Goal: Complete application form

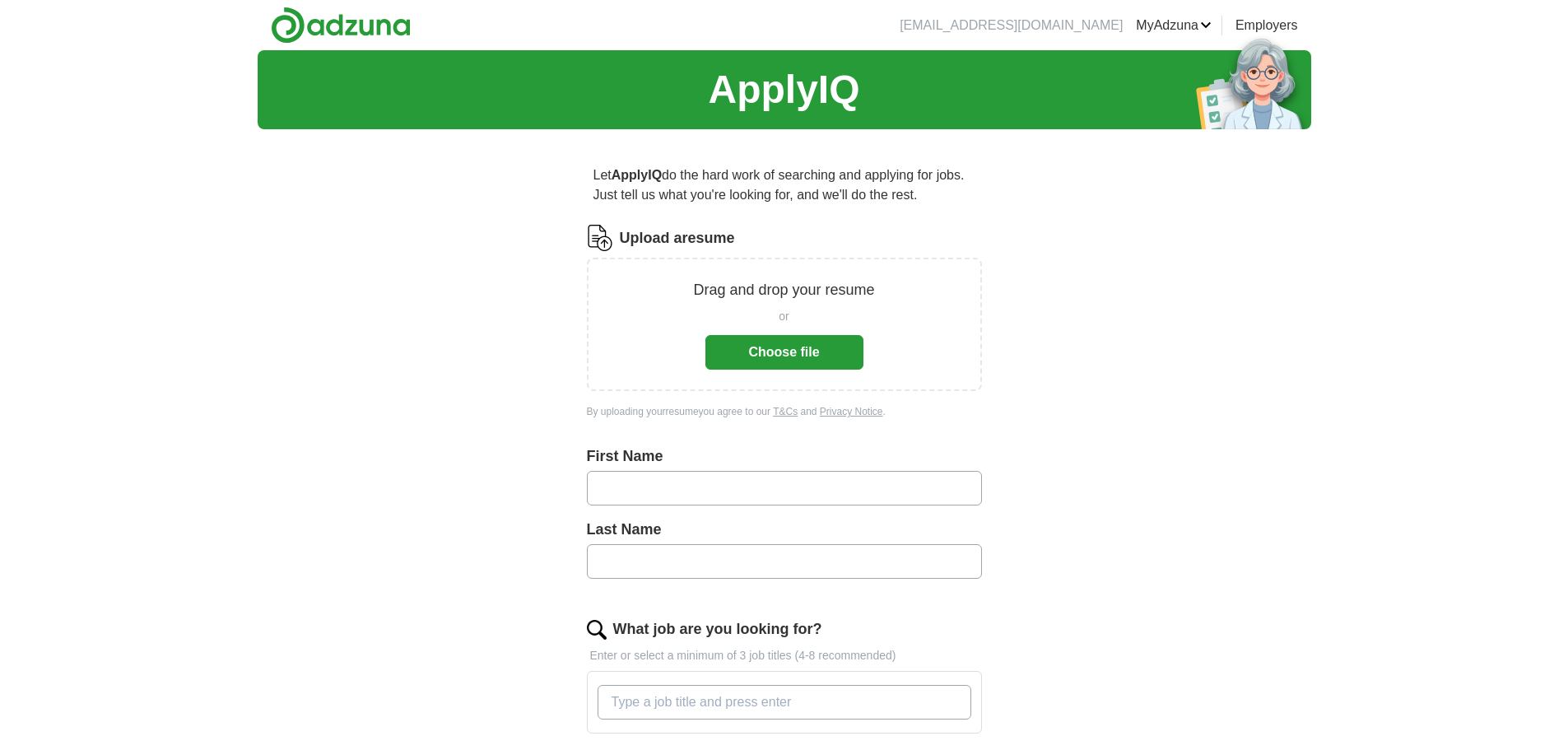
click at [779, 351] on button "Choose file" at bounding box center [785, 352] width 158 height 35
click at [785, 348] on button "Choose file" at bounding box center [785, 352] width 158 height 35
click at [787, 296] on p "Drag and drop your resume" at bounding box center [783, 290] width 181 height 22
click at [729, 288] on p "Drag and drop your resume" at bounding box center [783, 290] width 181 height 22
click at [611, 245] on img at bounding box center [599, 237] width 26 height 26
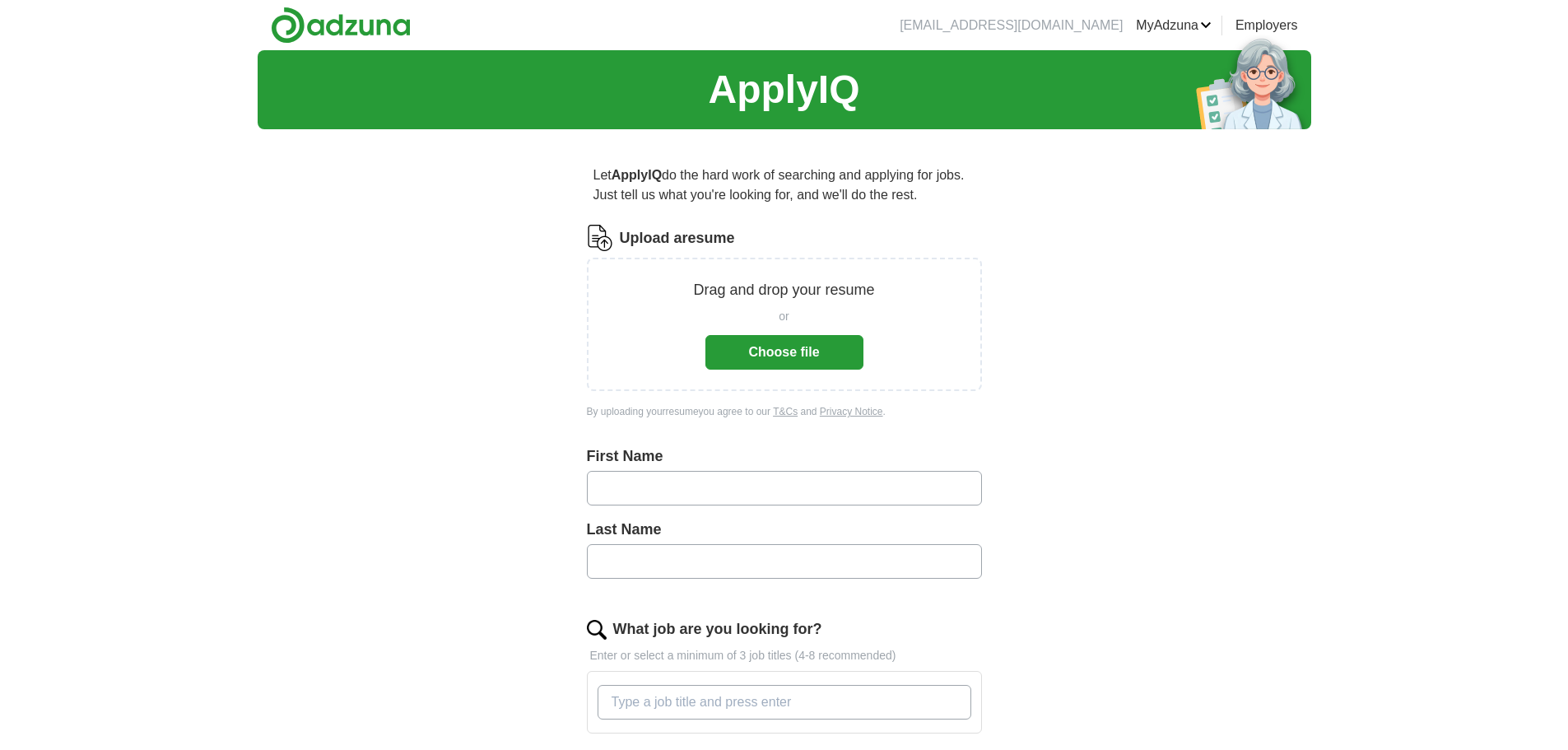
click at [596, 238] on img at bounding box center [599, 237] width 26 height 26
click at [758, 351] on button "Choose file" at bounding box center [785, 352] width 158 height 35
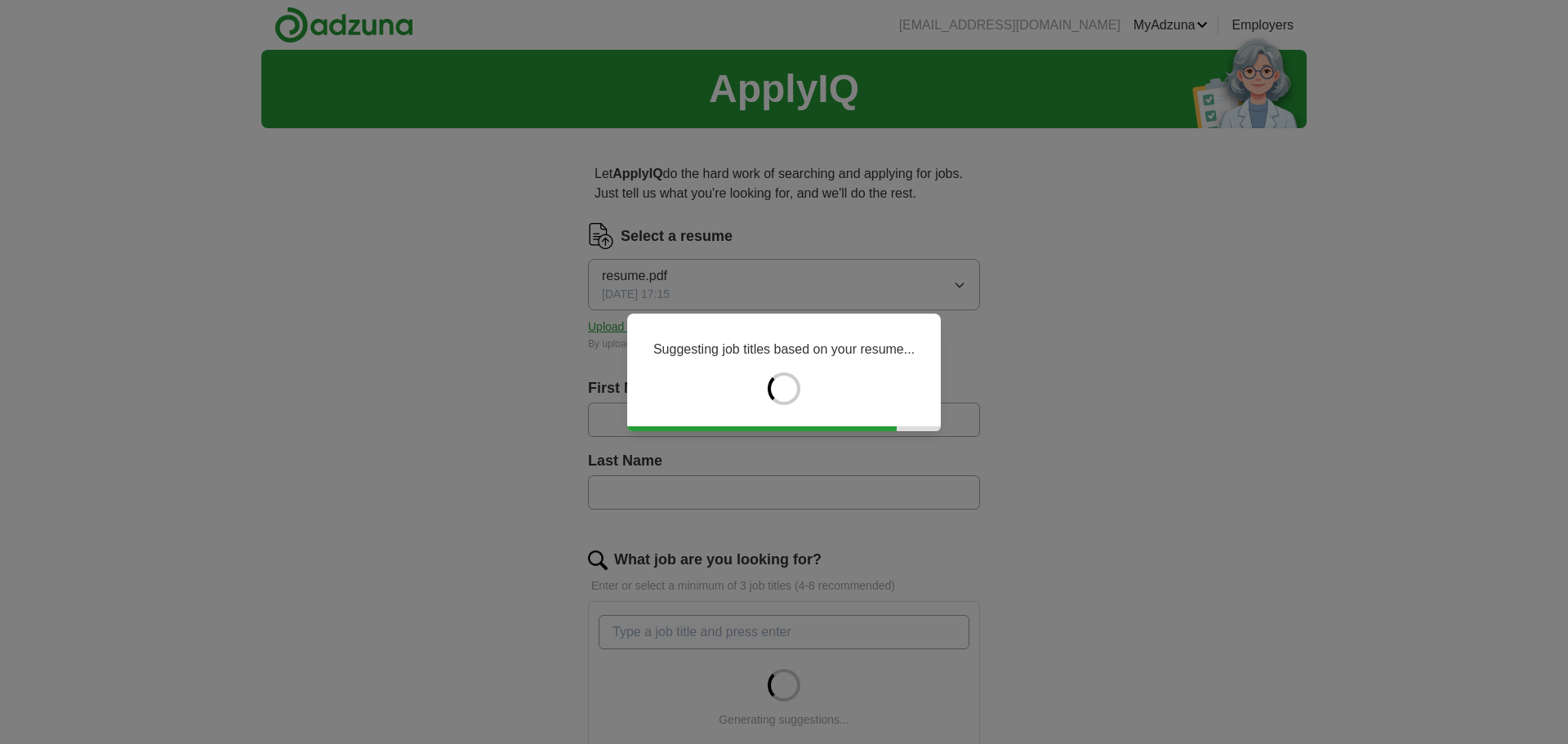
type input "*******"
type input "******"
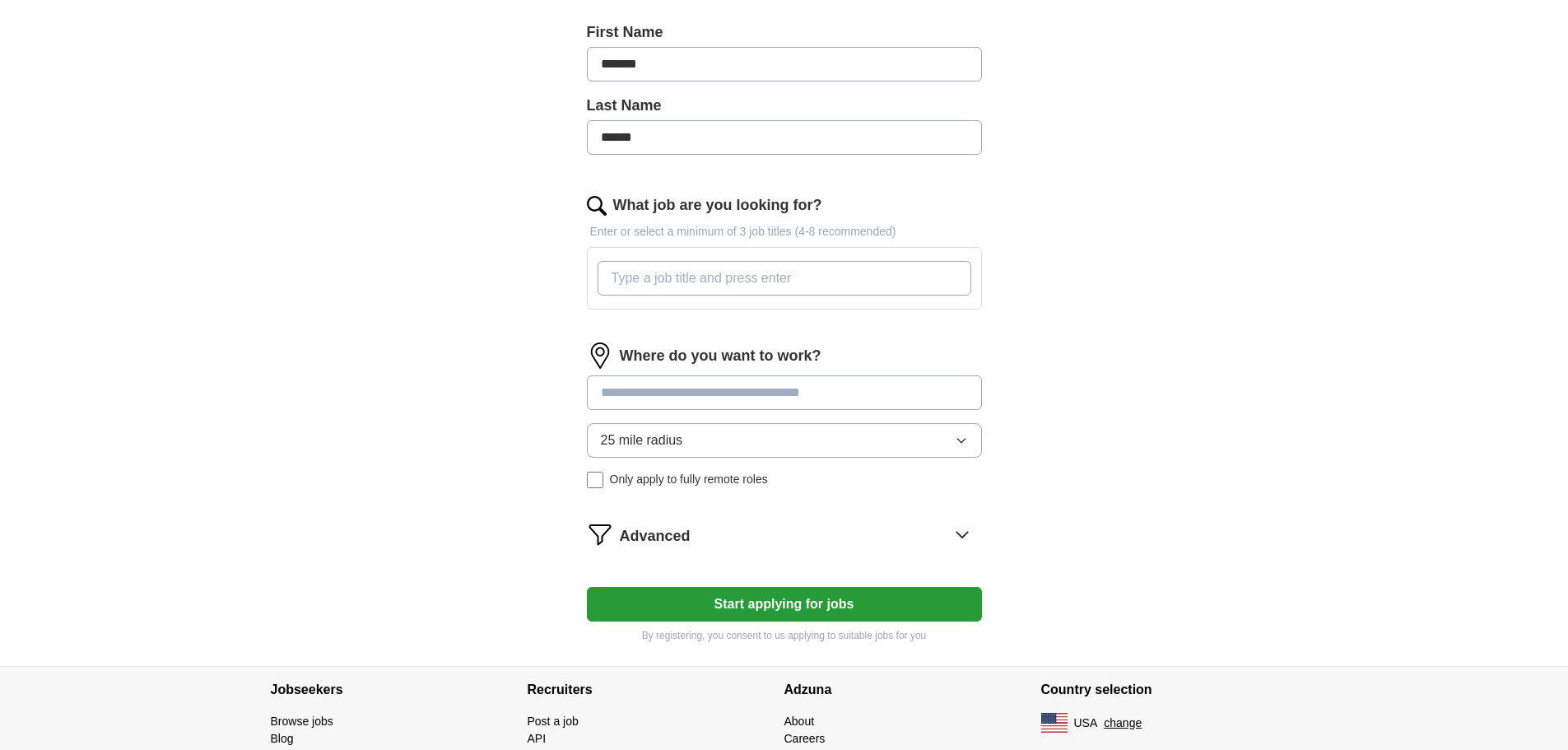
scroll to position [165, 0]
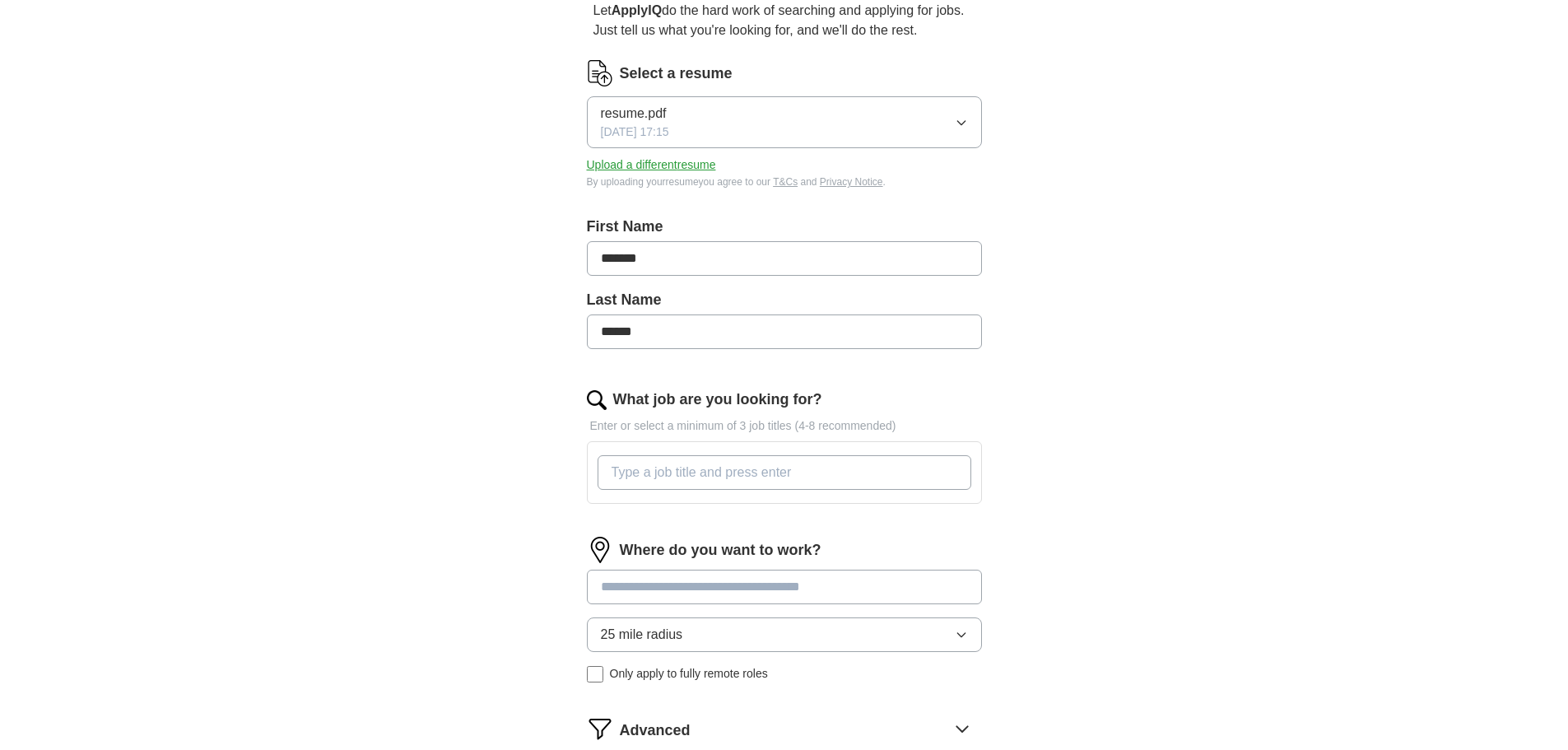
click at [678, 477] on input "What job are you looking for?" at bounding box center [784, 473] width 374 height 35
click at [692, 469] on input "What job are you looking for?" at bounding box center [784, 473] width 374 height 35
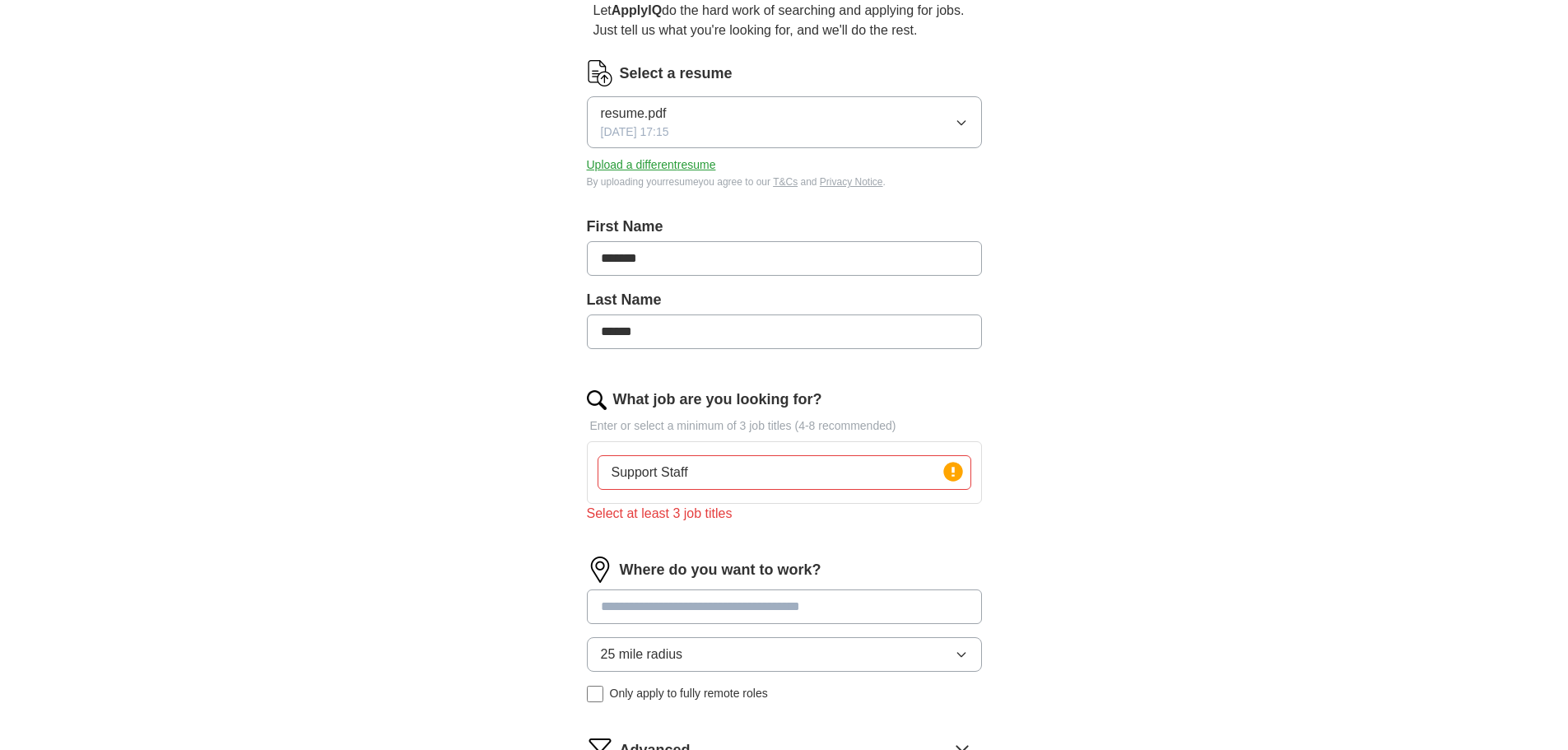
click at [932, 473] on input "Support Staff" at bounding box center [784, 473] width 374 height 35
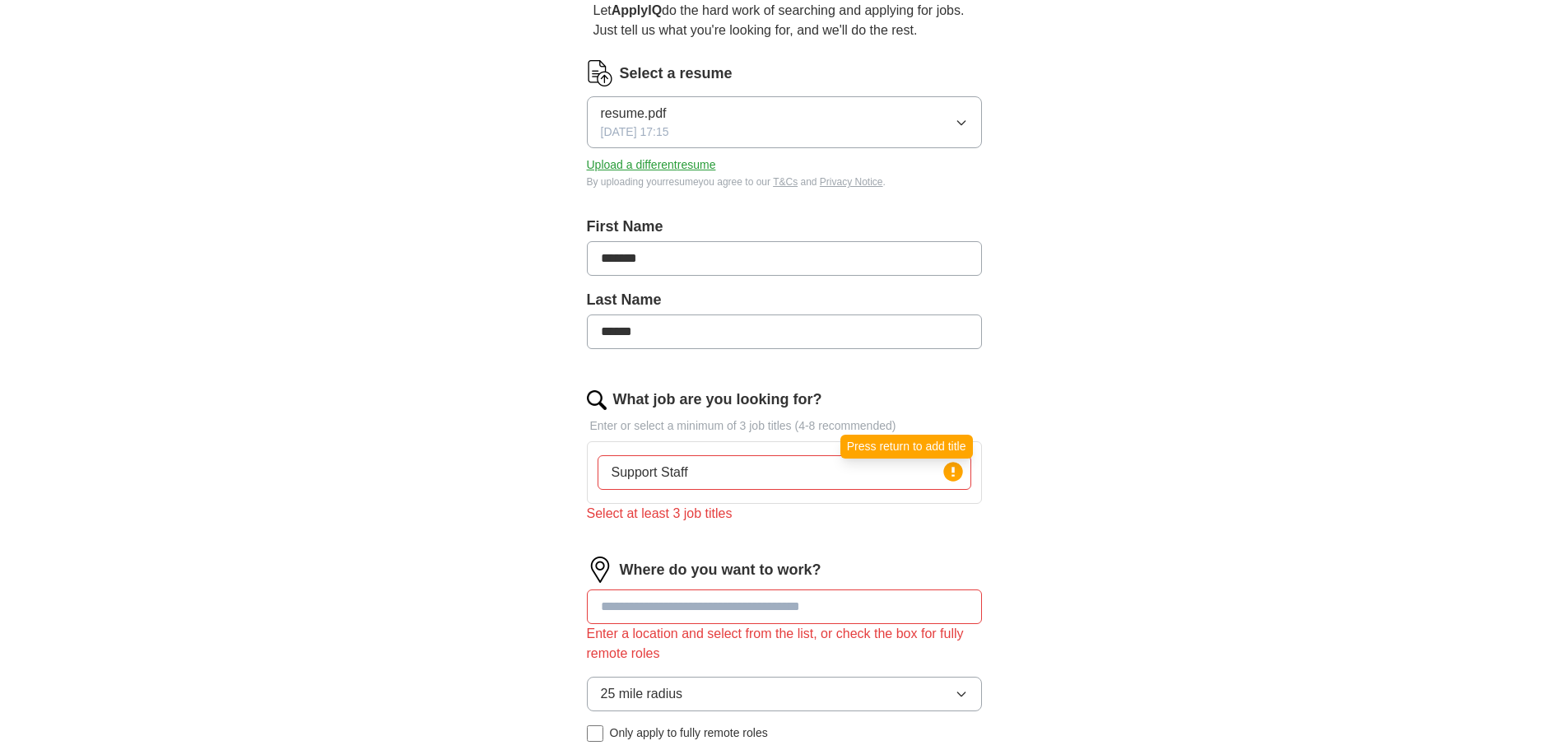
click at [959, 469] on circle at bounding box center [952, 471] width 19 height 19
click at [798, 476] on input "Support Staff" at bounding box center [784, 473] width 374 height 35
click at [790, 473] on input "Support Staff, Reception, Buddtender" at bounding box center [784, 473] width 374 height 35
click at [873, 534] on div "What job are you looking for? Enter or select a minimum of 3 job titles (4-8 re…" at bounding box center [784, 462] width 395 height 148
click at [849, 472] on input "Support Staff, Reception, Budtender" at bounding box center [784, 473] width 374 height 35
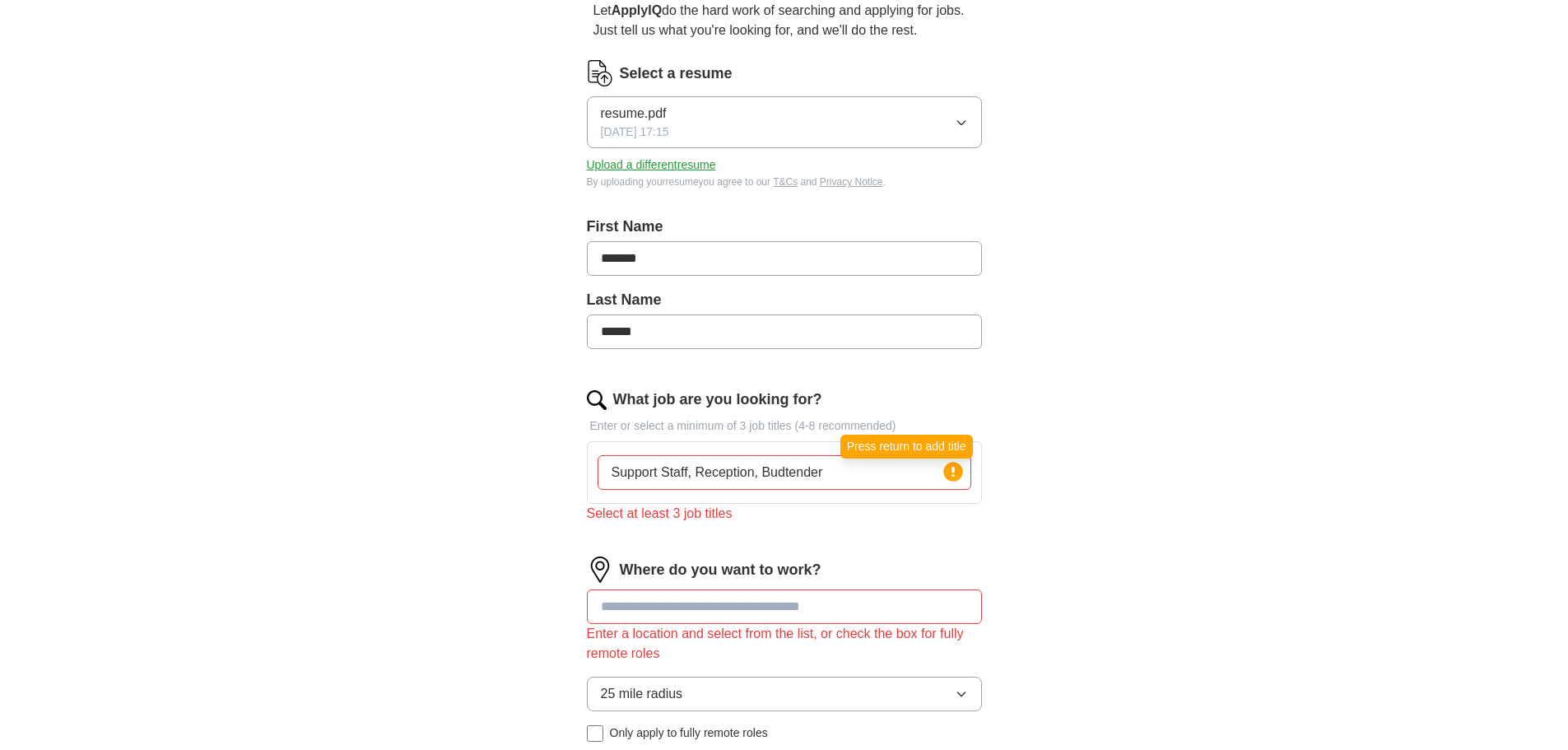
click at [957, 469] on circle at bounding box center [952, 471] width 19 height 19
click at [954, 472] on icon at bounding box center [953, 471] width 4 height 10
click at [953, 472] on icon at bounding box center [953, 471] width 4 height 10
click at [865, 471] on input "Support Staff, Reception, Budtender" at bounding box center [784, 473] width 374 height 35
click at [689, 474] on input "Support Staff, Reception, Budtender" at bounding box center [784, 473] width 374 height 35
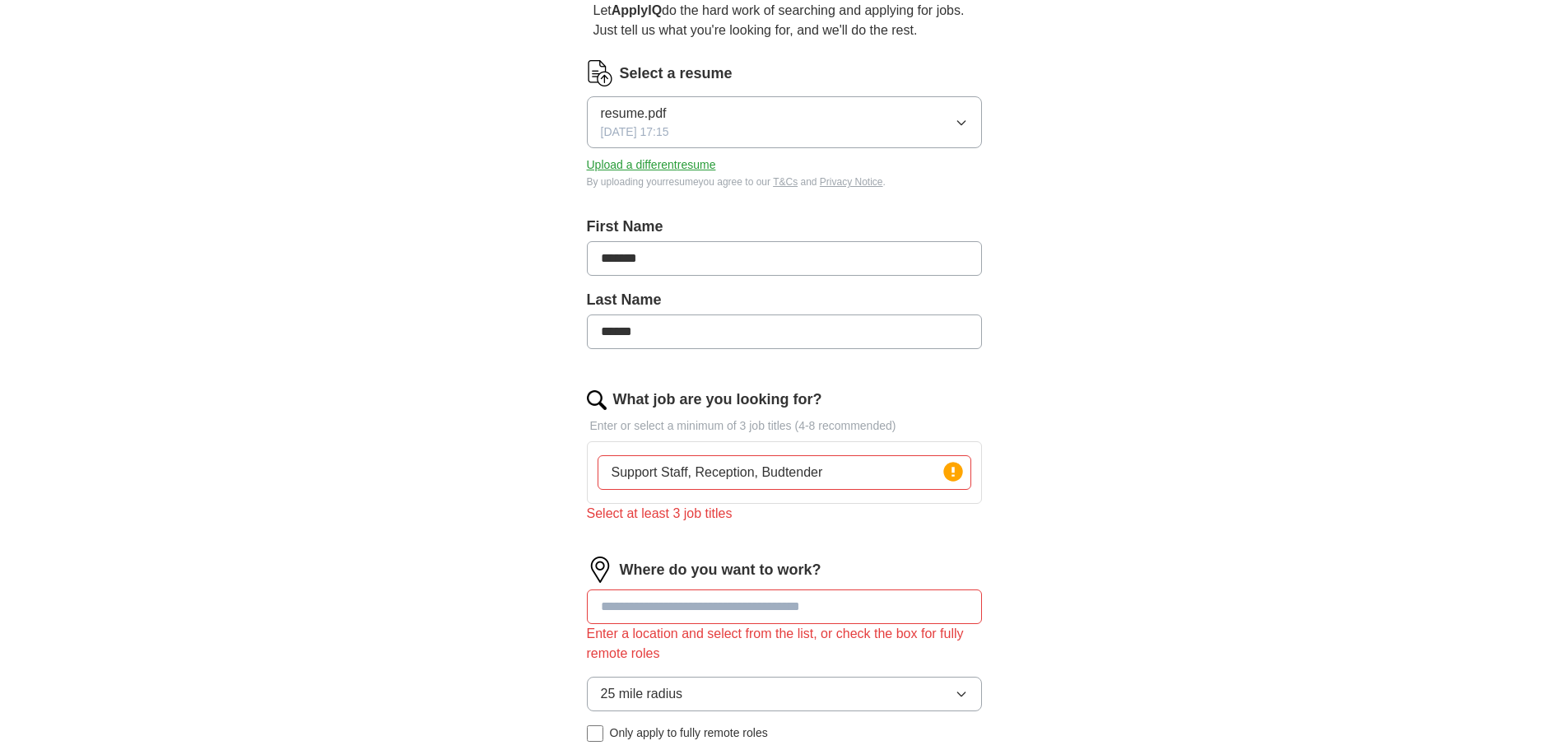
type input "Support Staff Reception, Budtender"
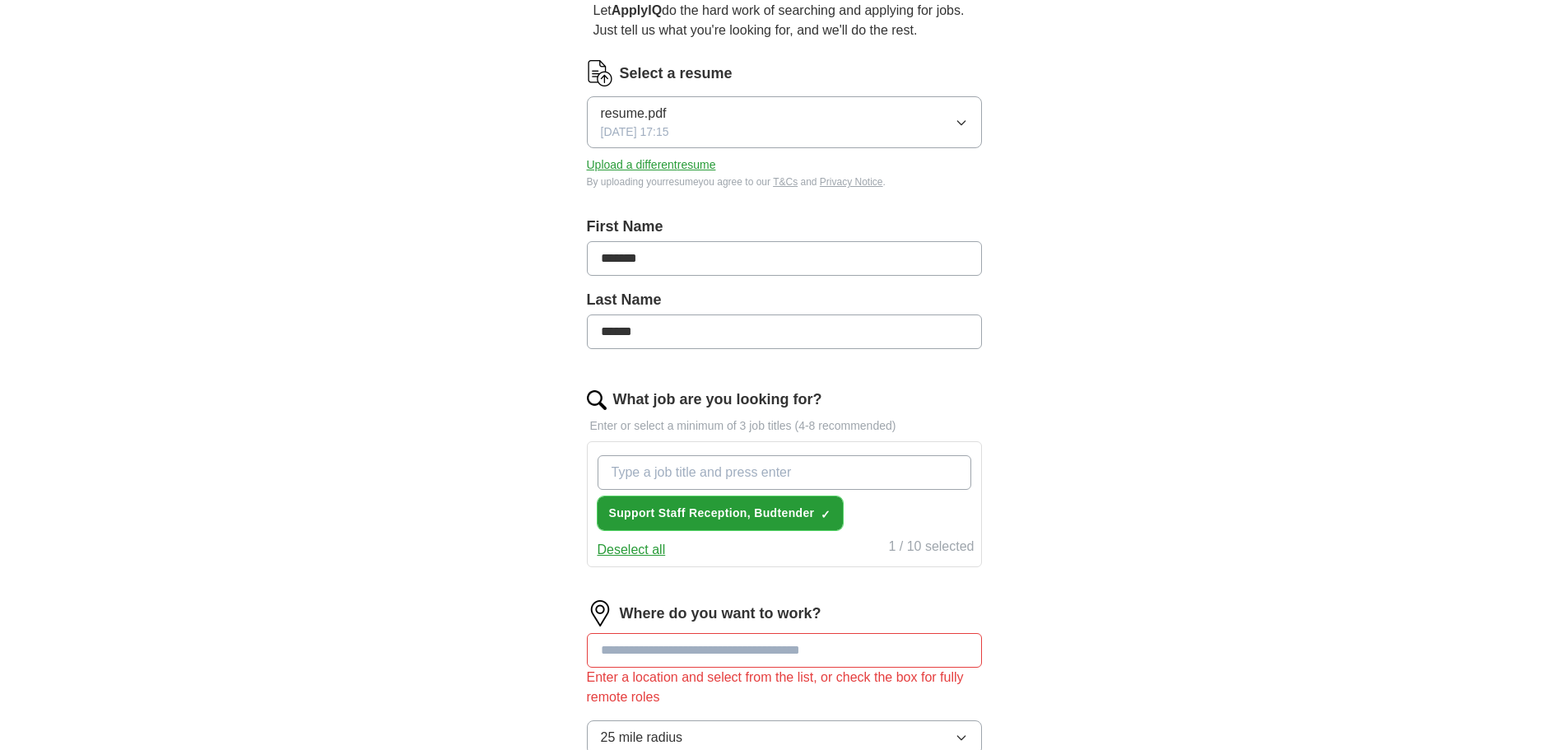
click at [829, 515] on span "✓ ×" at bounding box center [825, 513] width 10 height 10
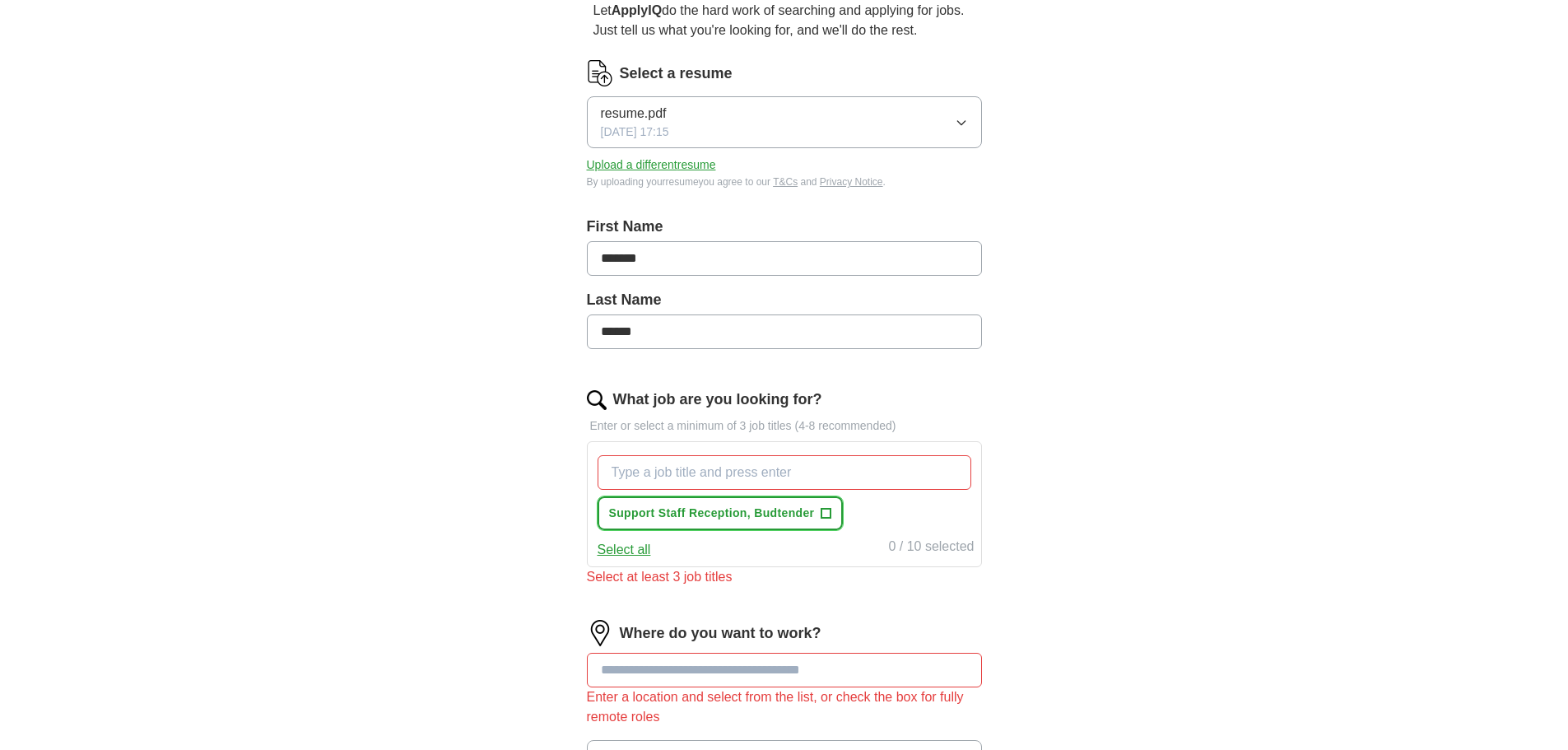
click at [827, 508] on span "+" at bounding box center [826, 514] width 10 height 13
click at [0, 0] on span "×" at bounding box center [0, 0] width 0 height 0
click at [829, 509] on span "+" at bounding box center [826, 514] width 10 height 13
click at [785, 514] on span "Support Staff Reception, Budtender" at bounding box center [712, 513] width 206 height 17
click at [672, 512] on span "Support Staff Reception, Budtender" at bounding box center [712, 513] width 206 height 17
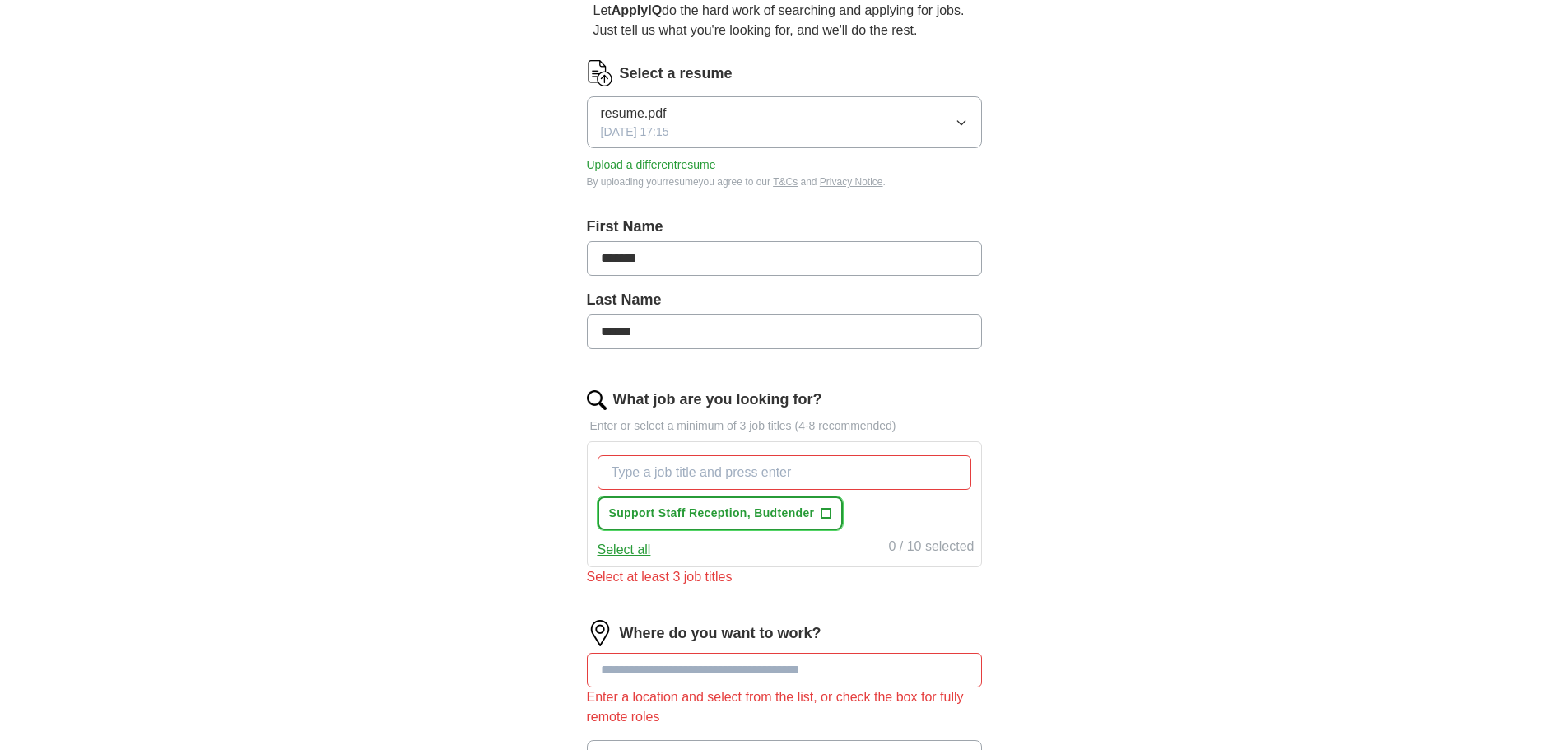
click at [672, 512] on span "Support Staff Reception, Budtender" at bounding box center [712, 513] width 206 height 17
drag, startPoint x: 672, startPoint y: 512, endPoint x: 654, endPoint y: 514, distance: 18.1
click at [654, 514] on span "Support Staff Reception, Budtender" at bounding box center [712, 513] width 206 height 17
click at [0, 0] on span "×" at bounding box center [0, 0] width 0 height 0
click at [629, 551] on button "Select all" at bounding box center [624, 550] width 54 height 20
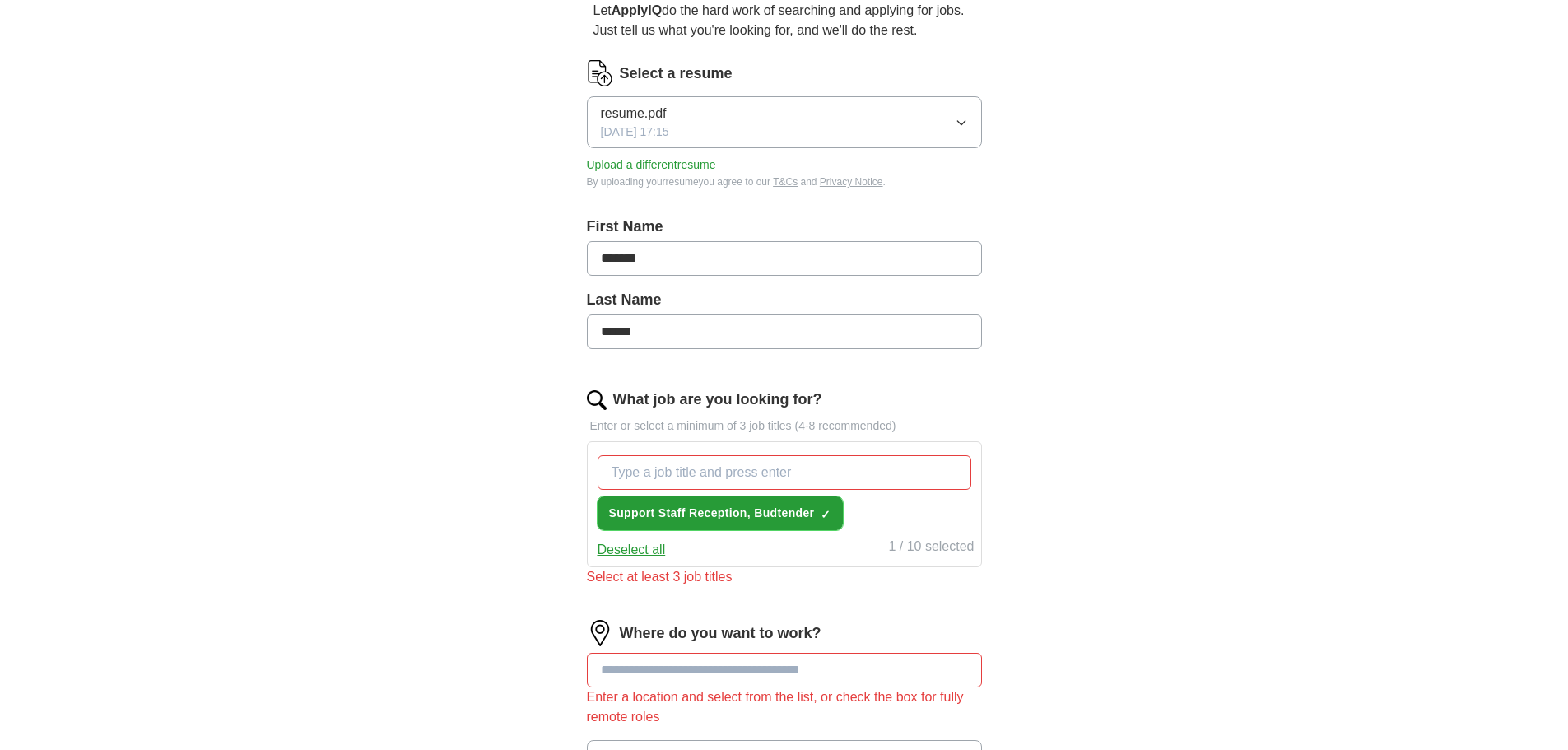
click at [716, 510] on span "Support Staff Reception, Budtender" at bounding box center [712, 513] width 206 height 17
click at [811, 511] on span "Support Staff Reception, Budtender" at bounding box center [712, 513] width 206 height 17
click at [719, 475] on input "What job are you looking for?" at bounding box center [784, 473] width 374 height 35
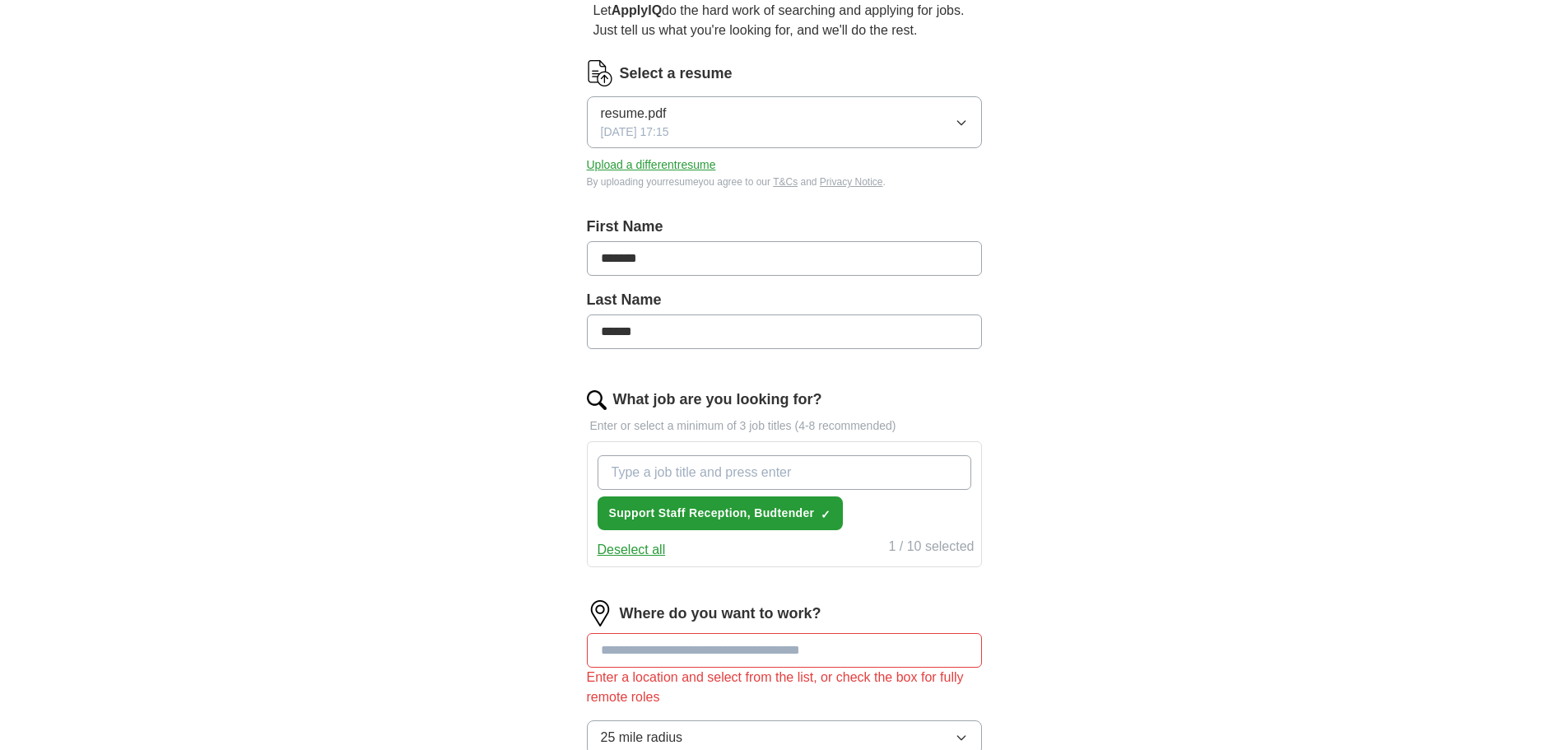
click at [638, 551] on button "Deselect all" at bounding box center [631, 550] width 68 height 20
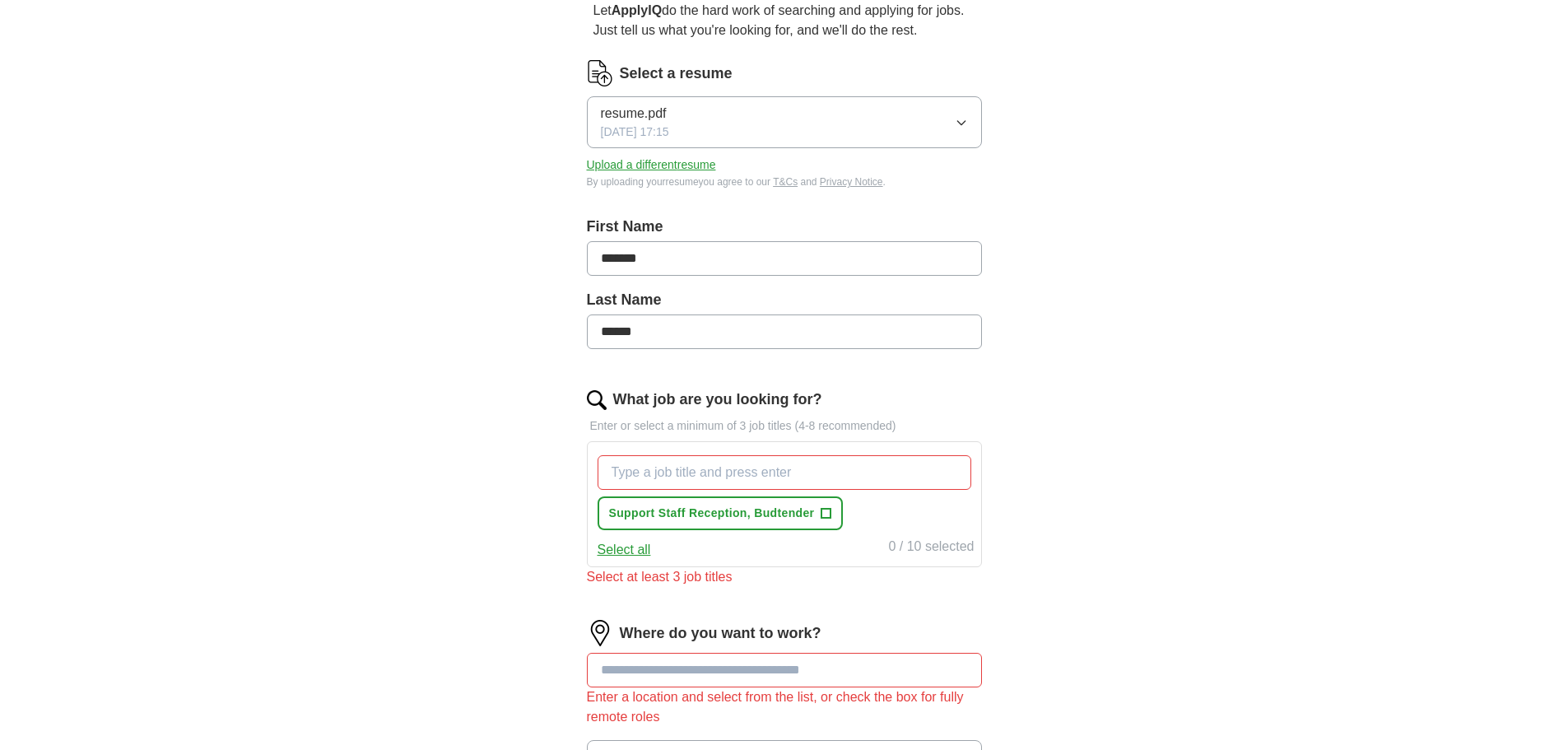
click at [628, 475] on input "What job are you looking for?" at bounding box center [784, 473] width 374 height 35
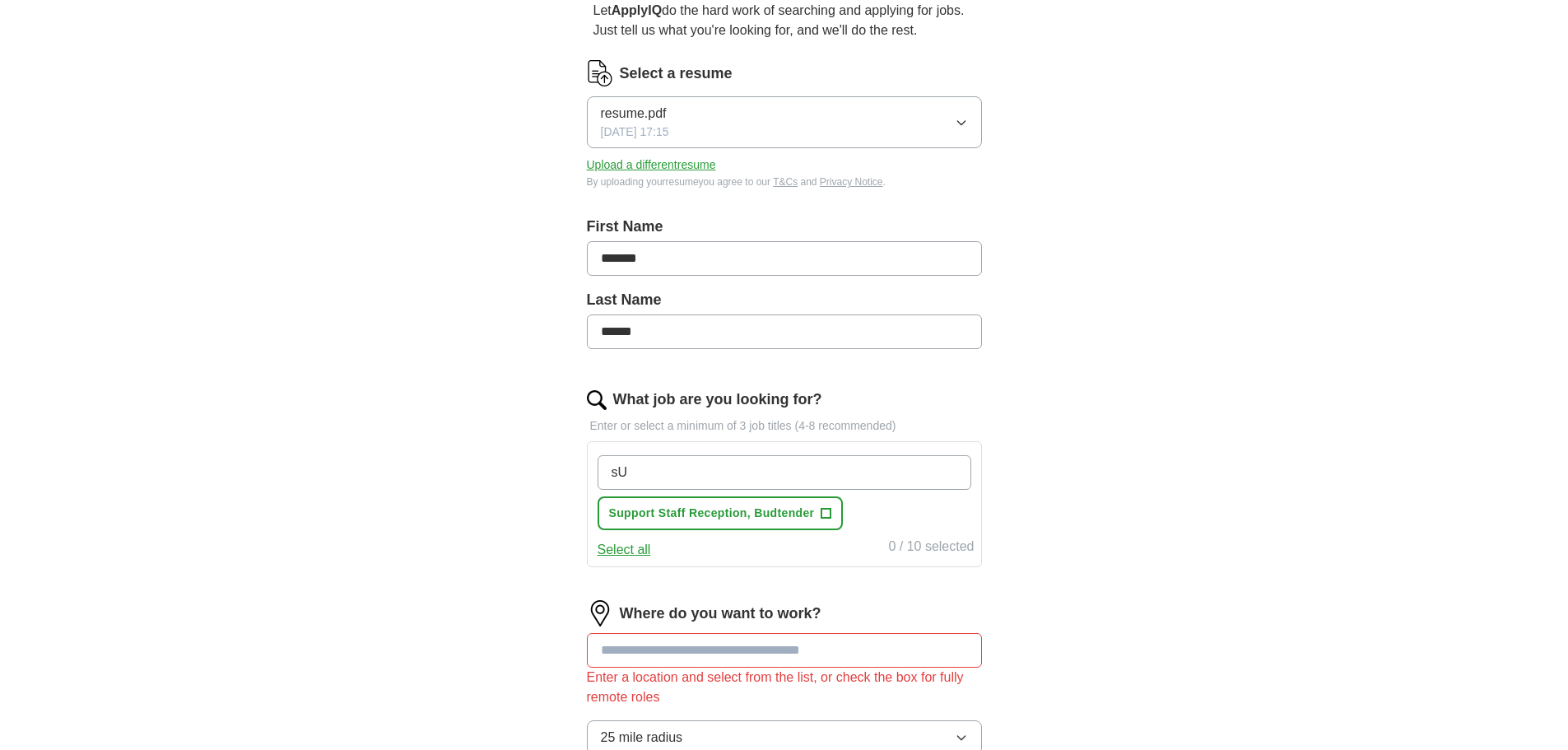
type input "s"
type input "Support Staff"
type input "Budtender"
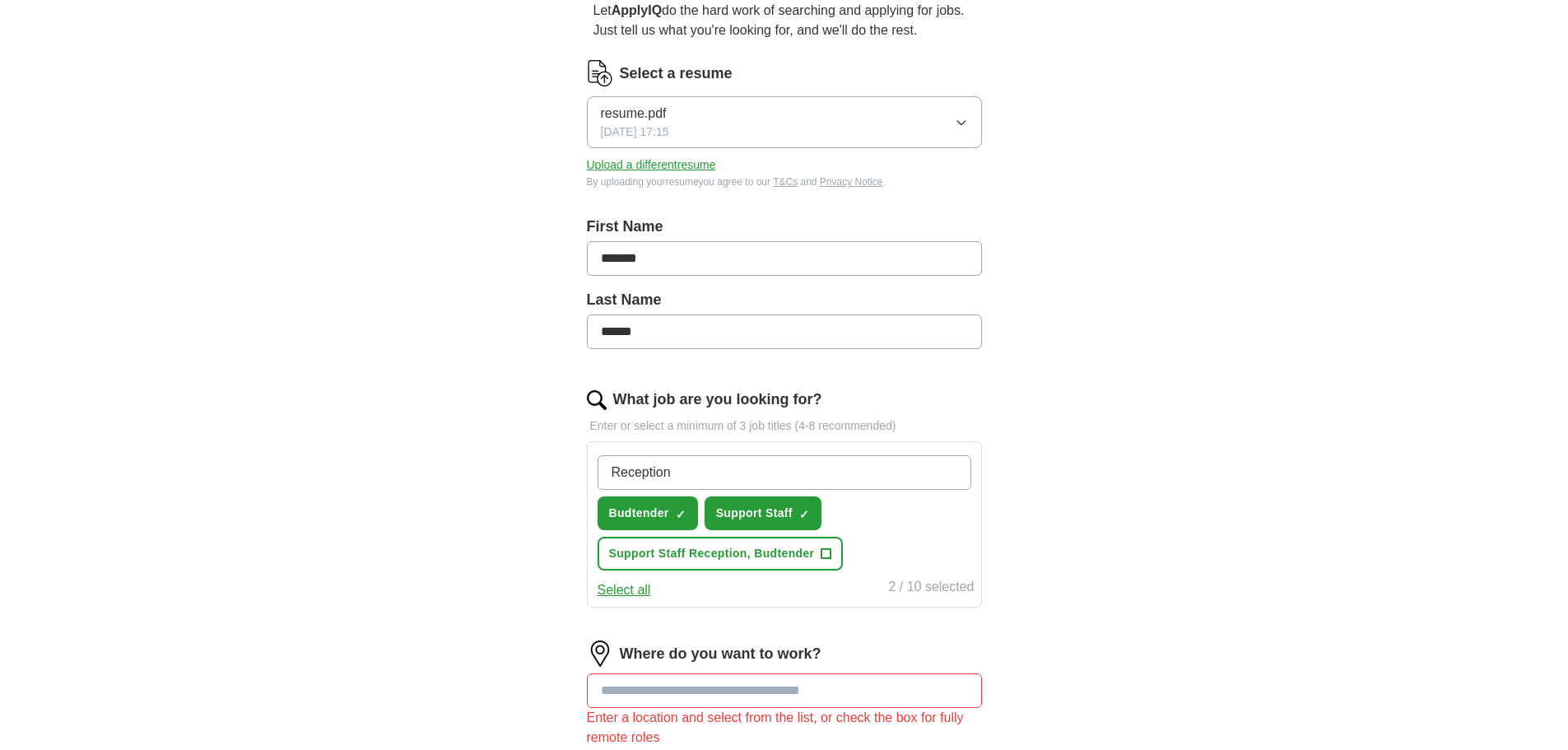
type input "Reception"
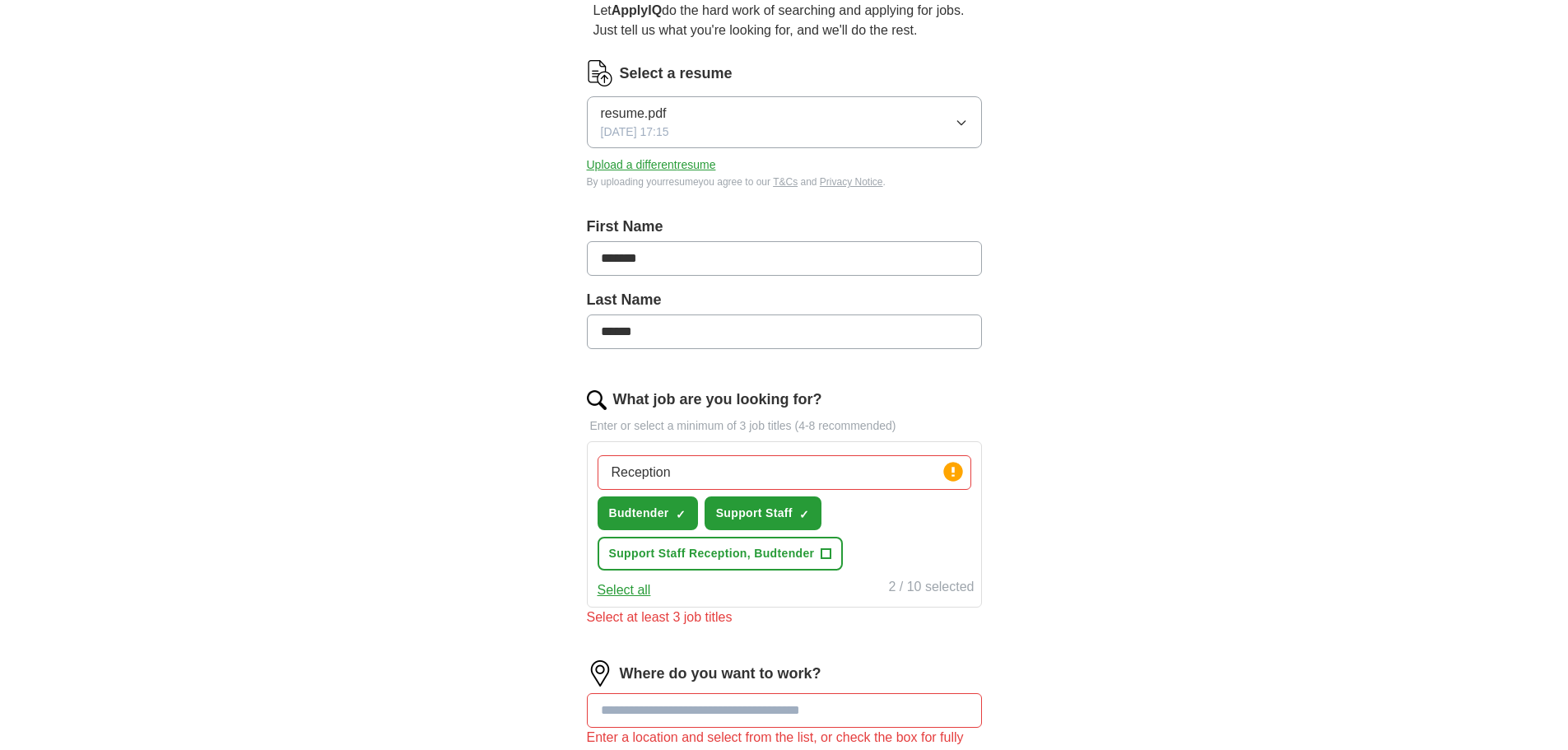
click at [747, 483] on input "Reception" at bounding box center [784, 473] width 374 height 35
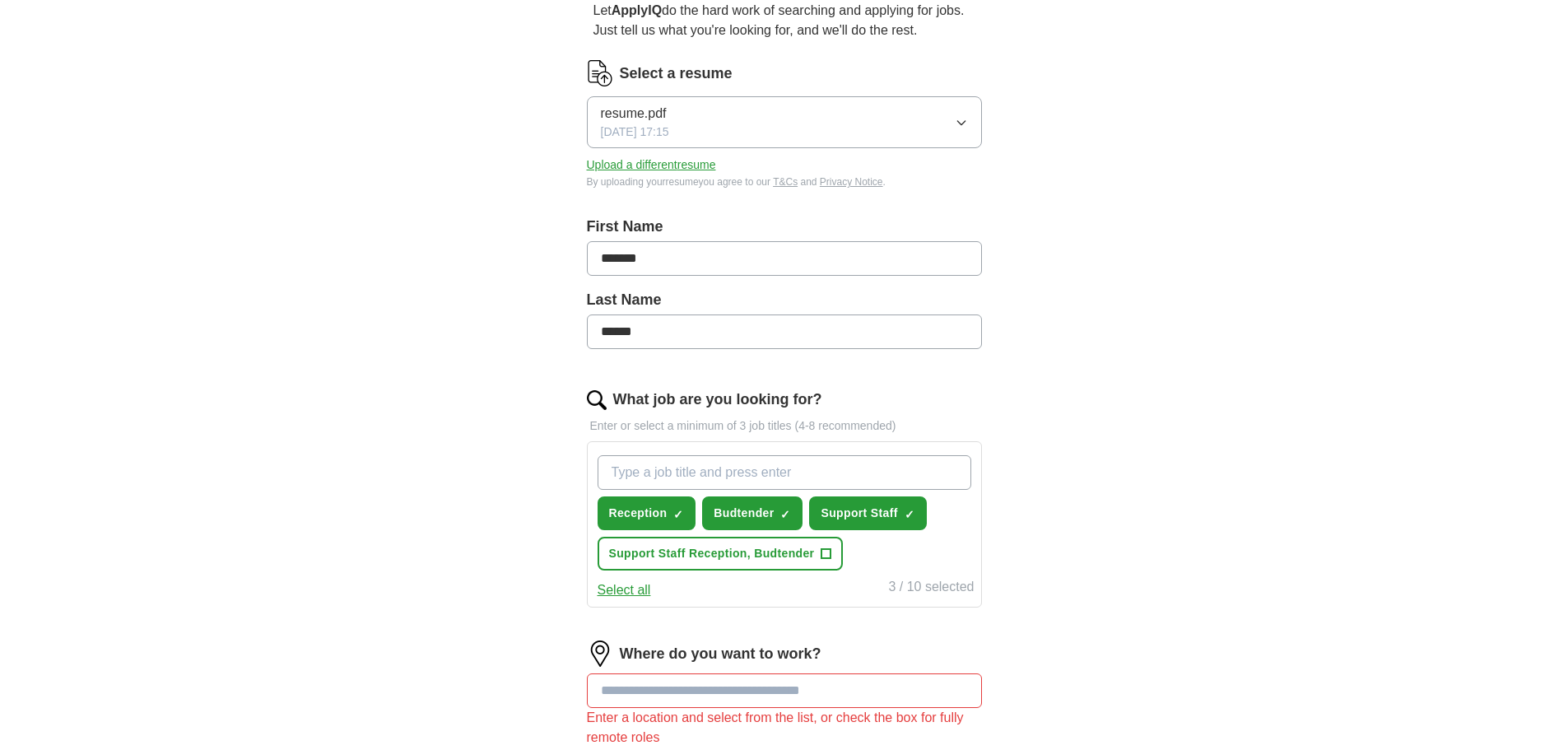
click at [1053, 532] on div "ApplyIQ Let ApplyIQ do the hard work of searching and applying for jobs. Just t…" at bounding box center [784, 444] width 1054 height 1117
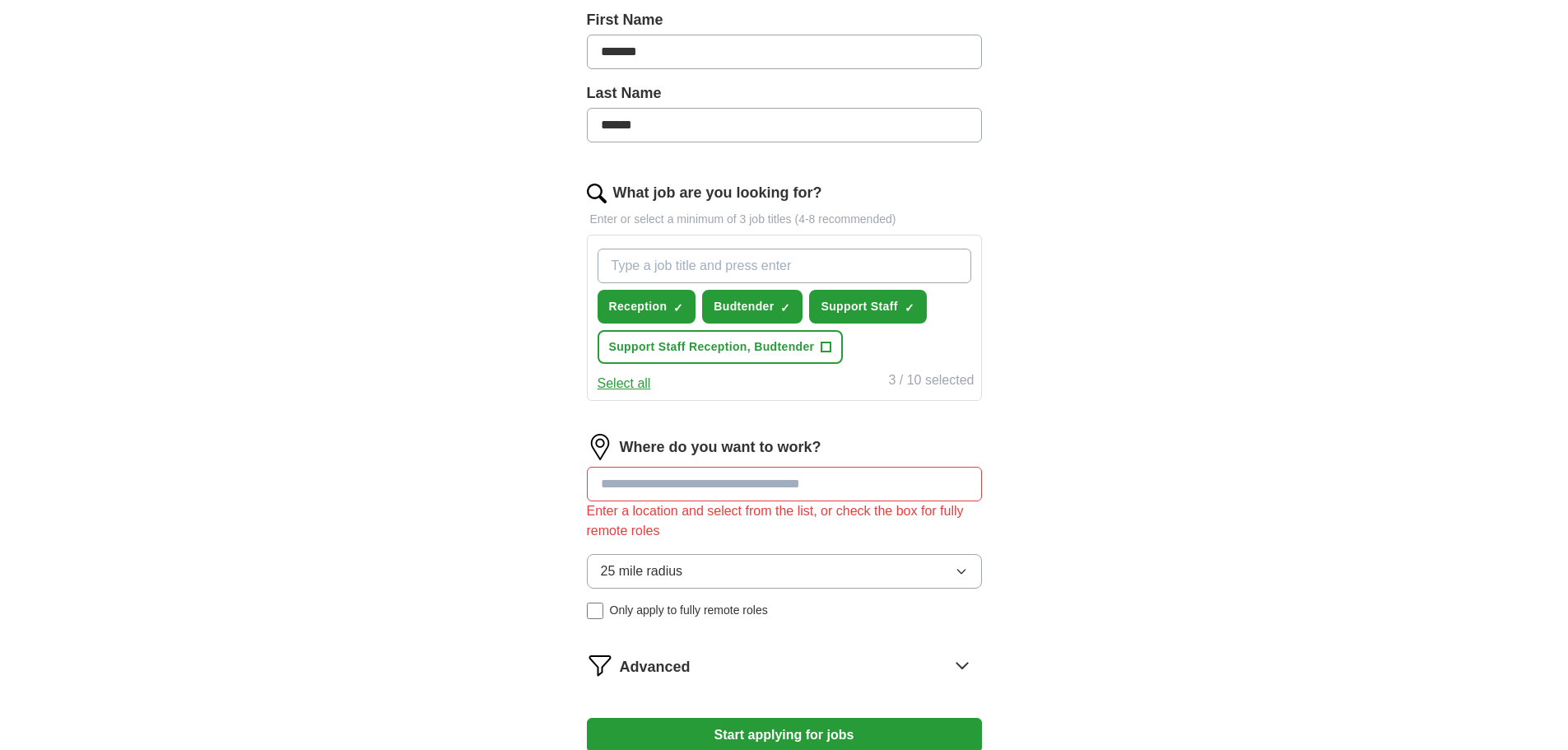
scroll to position [412, 0]
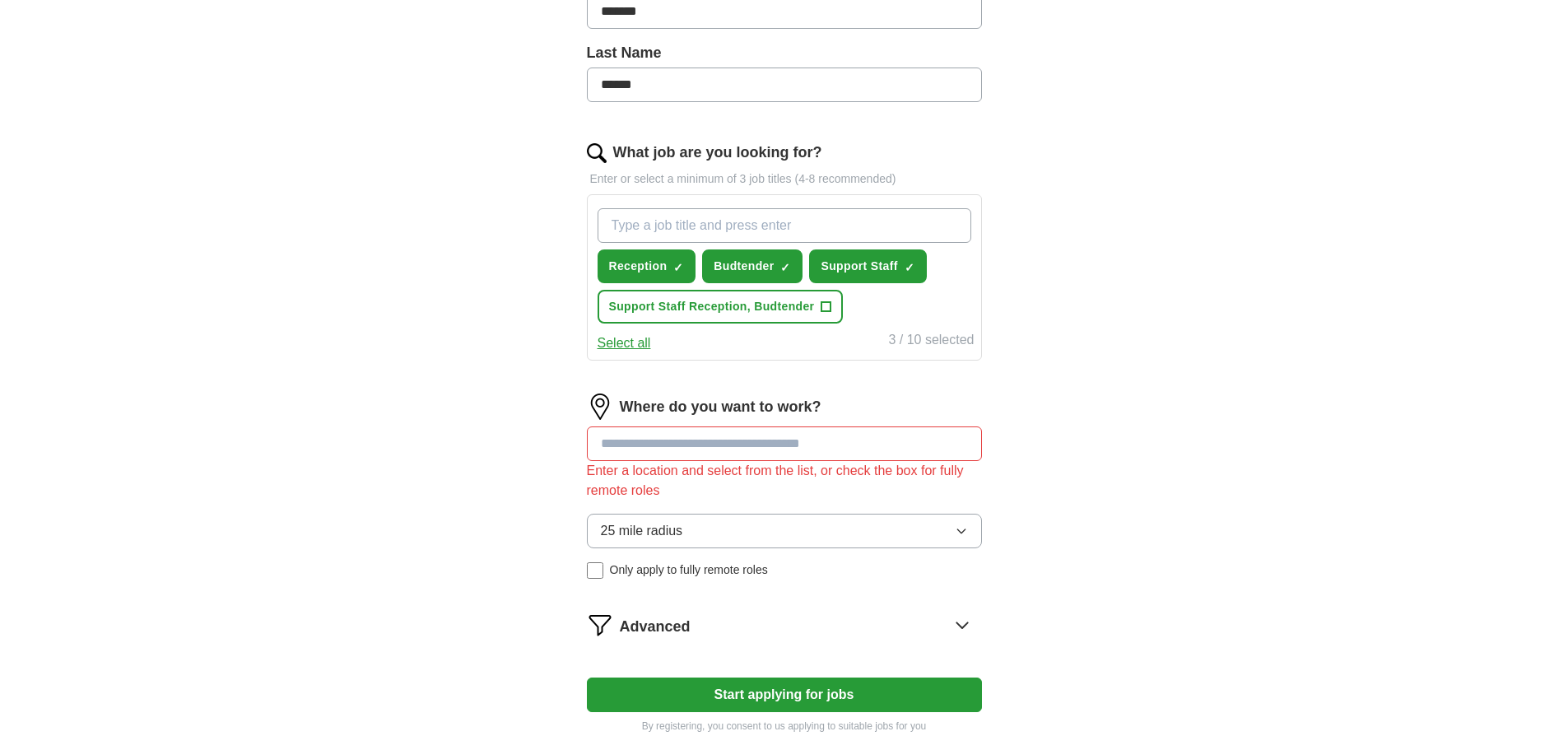
click at [696, 446] on input at bounding box center [784, 444] width 395 height 35
type input "*****"
click at [593, 405] on img at bounding box center [599, 406] width 26 height 26
click at [626, 404] on label "Where do you want to work?" at bounding box center [721, 406] width 202 height 22
click at [694, 408] on label "Where do you want to work?" at bounding box center [721, 406] width 202 height 22
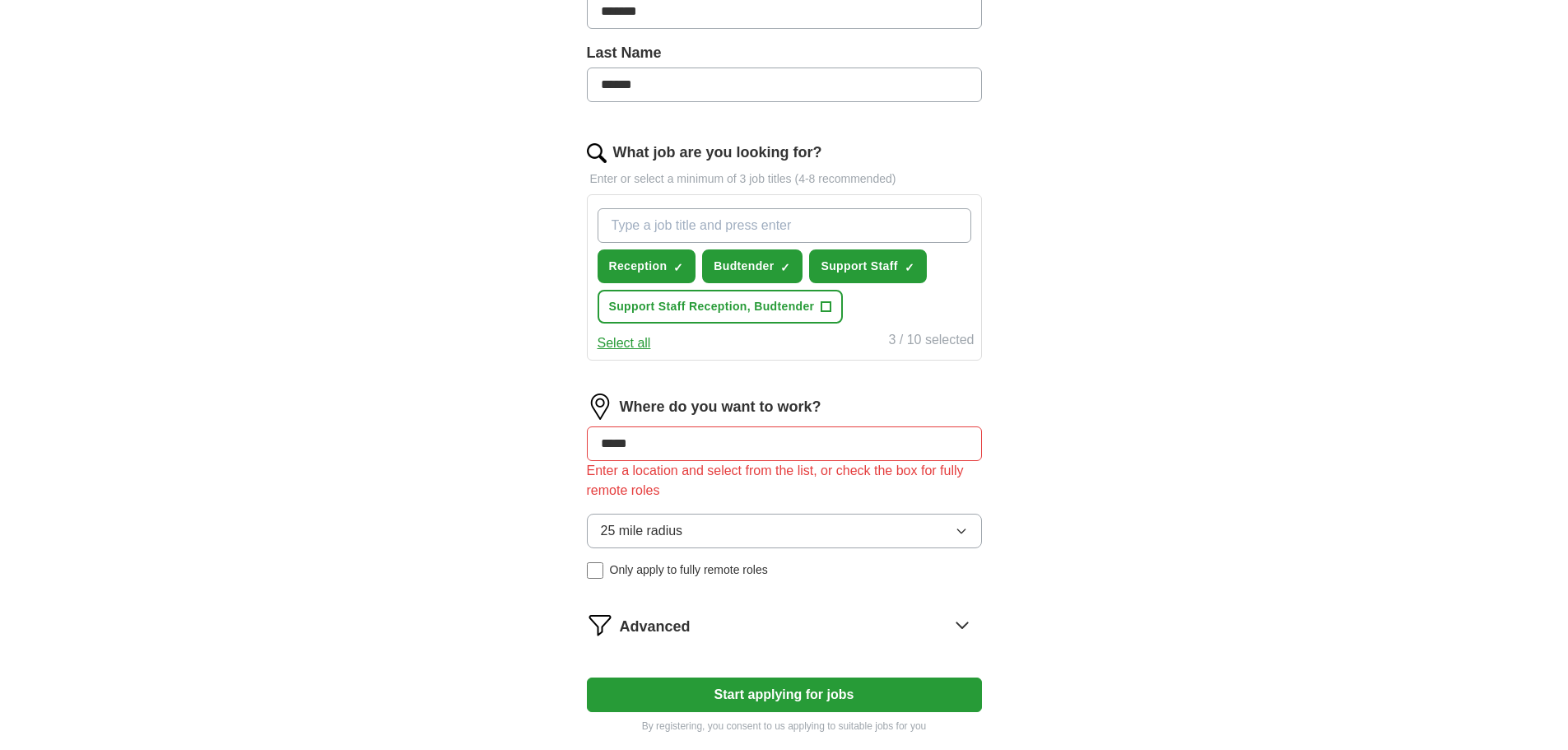
click at [655, 433] on input "*****" at bounding box center [784, 444] width 395 height 35
click at [668, 447] on input "*****" at bounding box center [784, 444] width 395 height 35
click at [909, 539] on button "25 mile radius" at bounding box center [784, 531] width 395 height 35
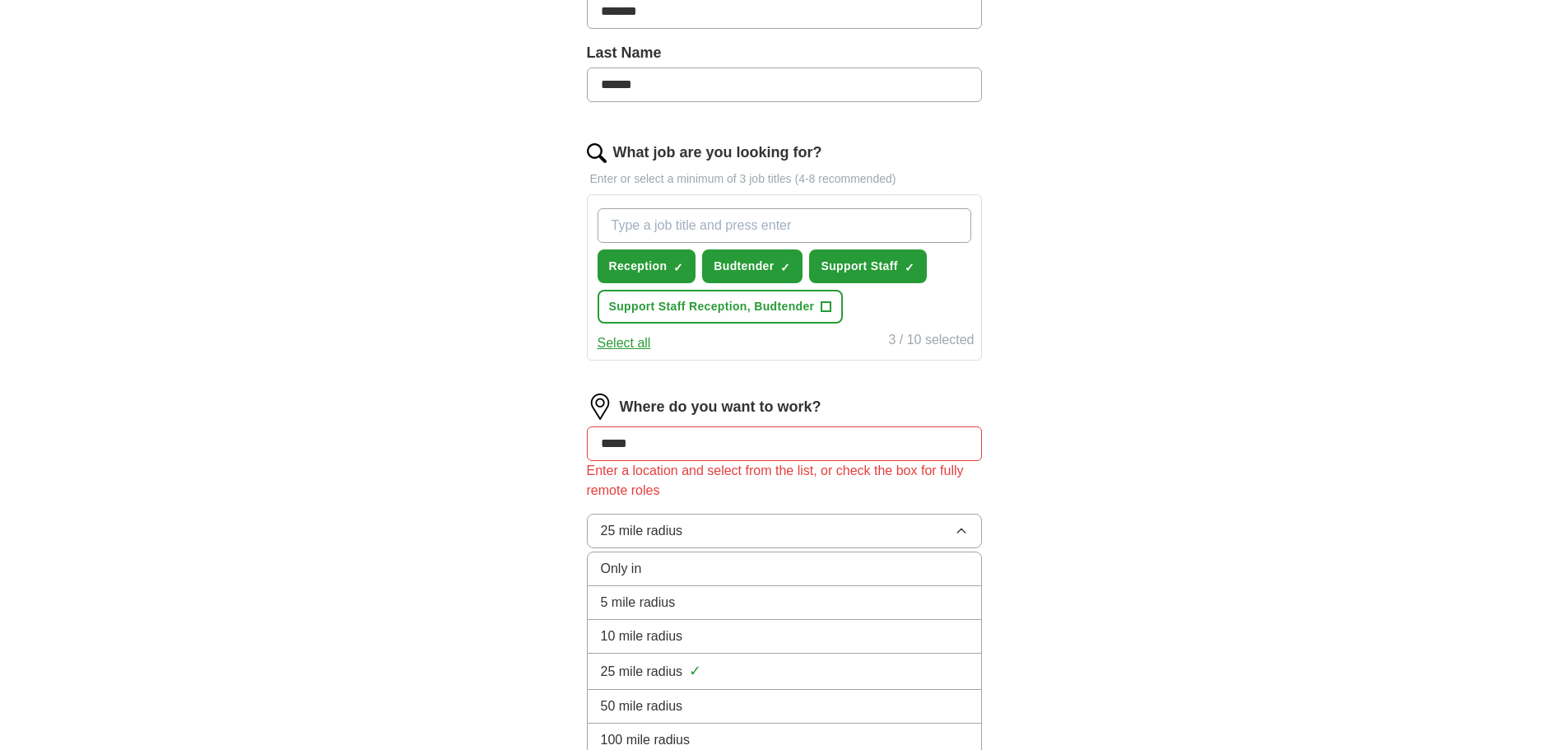
click at [908, 539] on button "25 mile radius" at bounding box center [784, 531] width 395 height 35
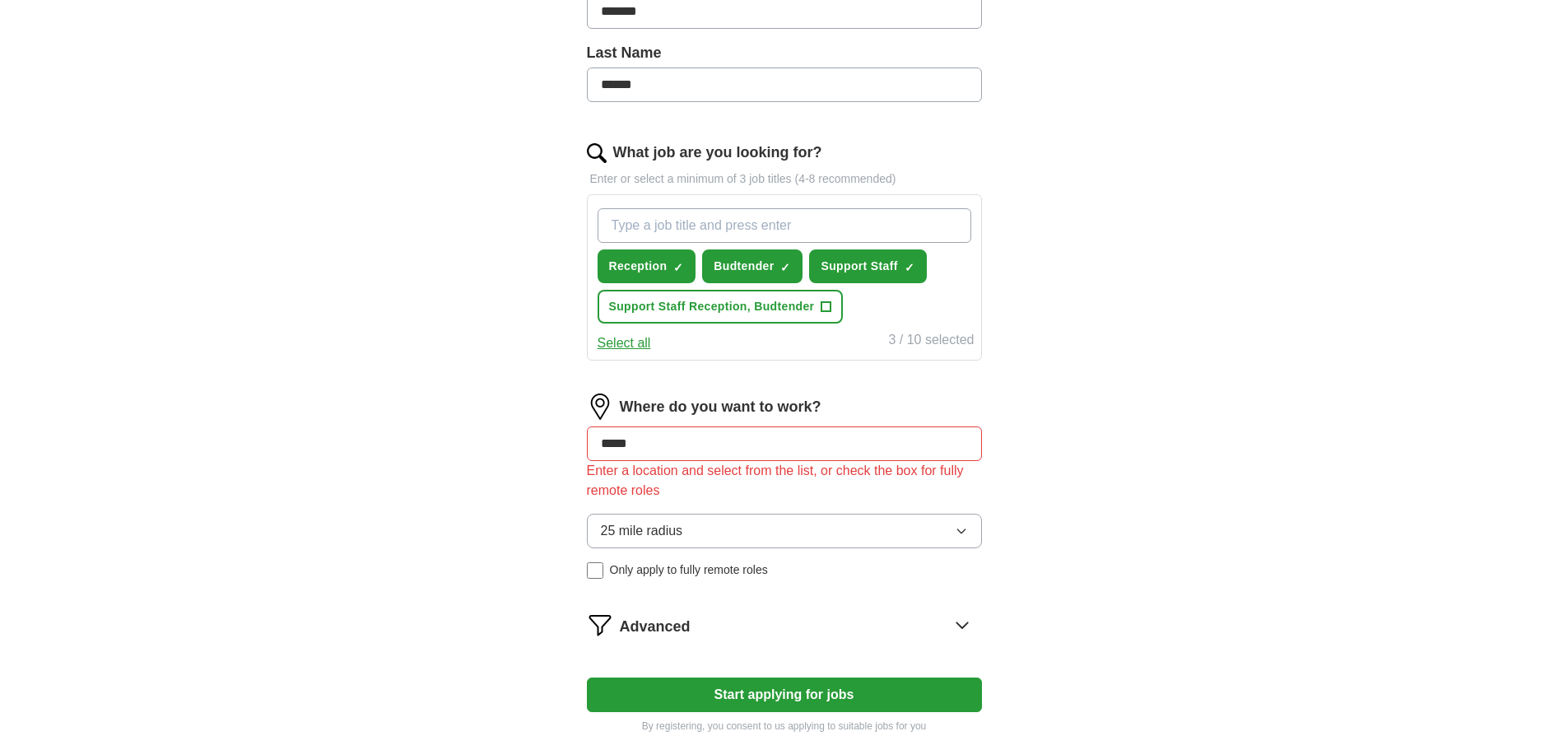
click at [1123, 534] on div "ApplyIQ Let ApplyIQ do the hard work of searching and applying for jobs. Just t…" at bounding box center [784, 197] width 1054 height 1117
click at [966, 612] on icon at bounding box center [962, 624] width 26 height 26
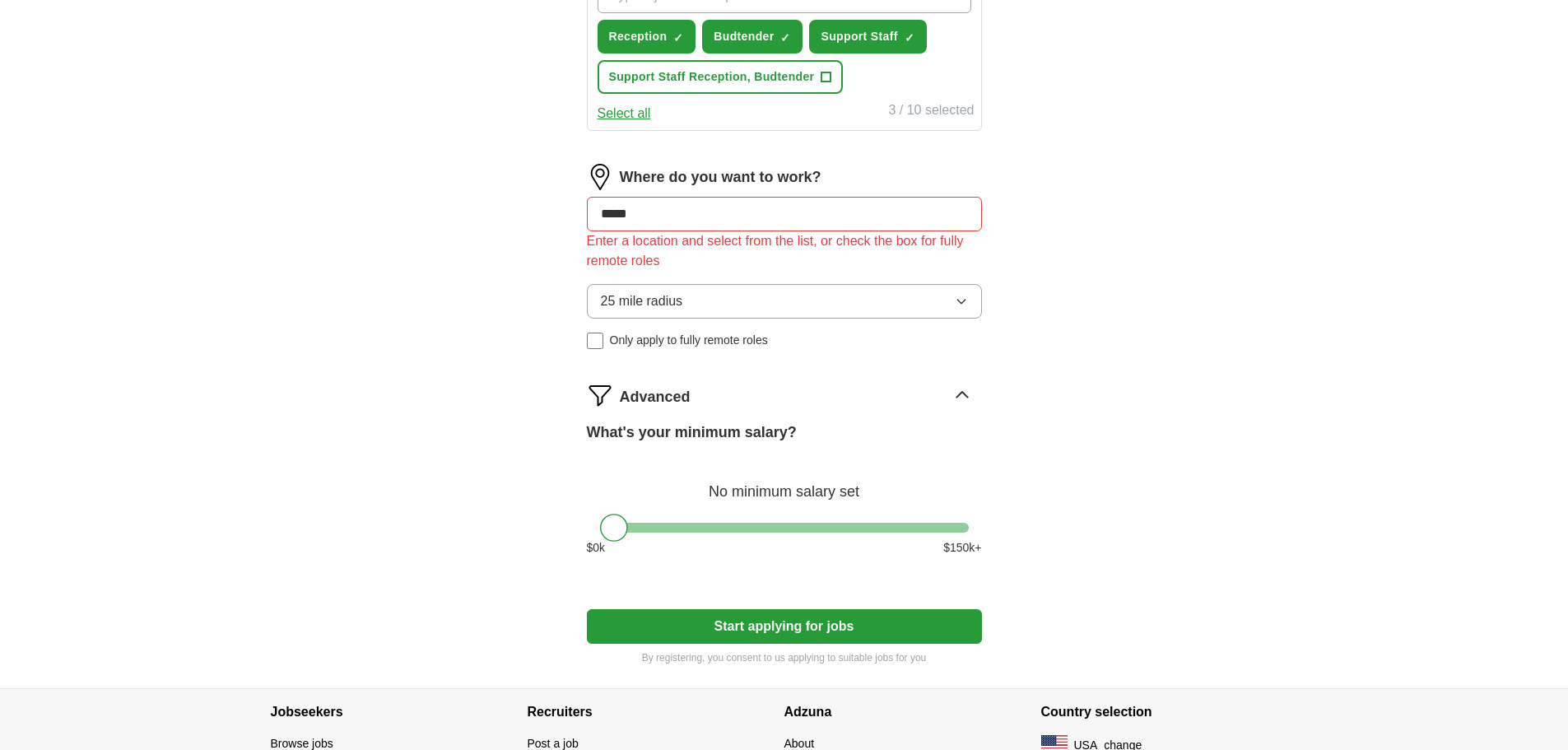
scroll to position [658, 0]
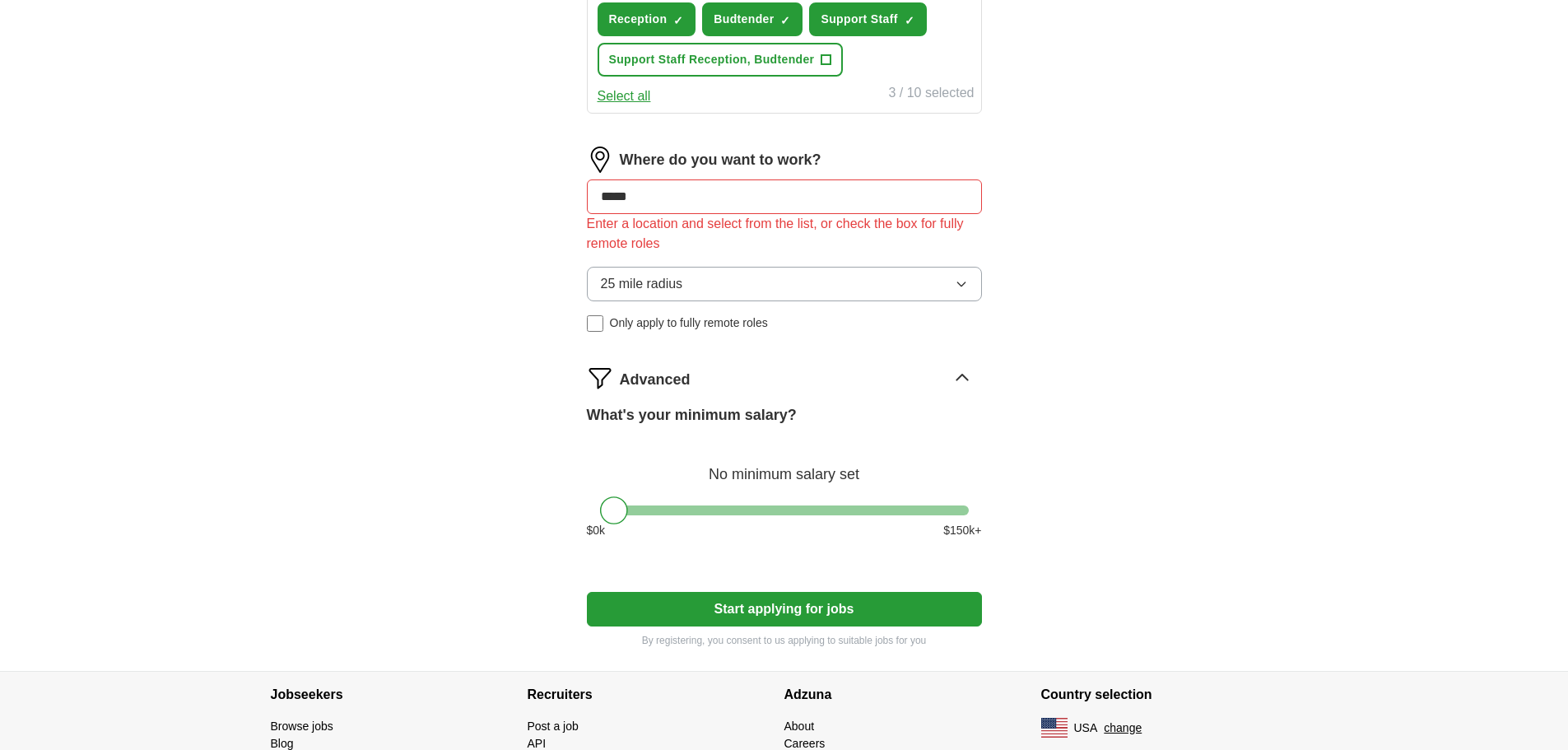
click at [1130, 364] on div "ApplyIQ Let ApplyIQ do the hard work of searching and applying for jobs. Just t…" at bounding box center [784, 31] width 1054 height 1279
click at [965, 373] on icon at bounding box center [962, 377] width 26 height 26
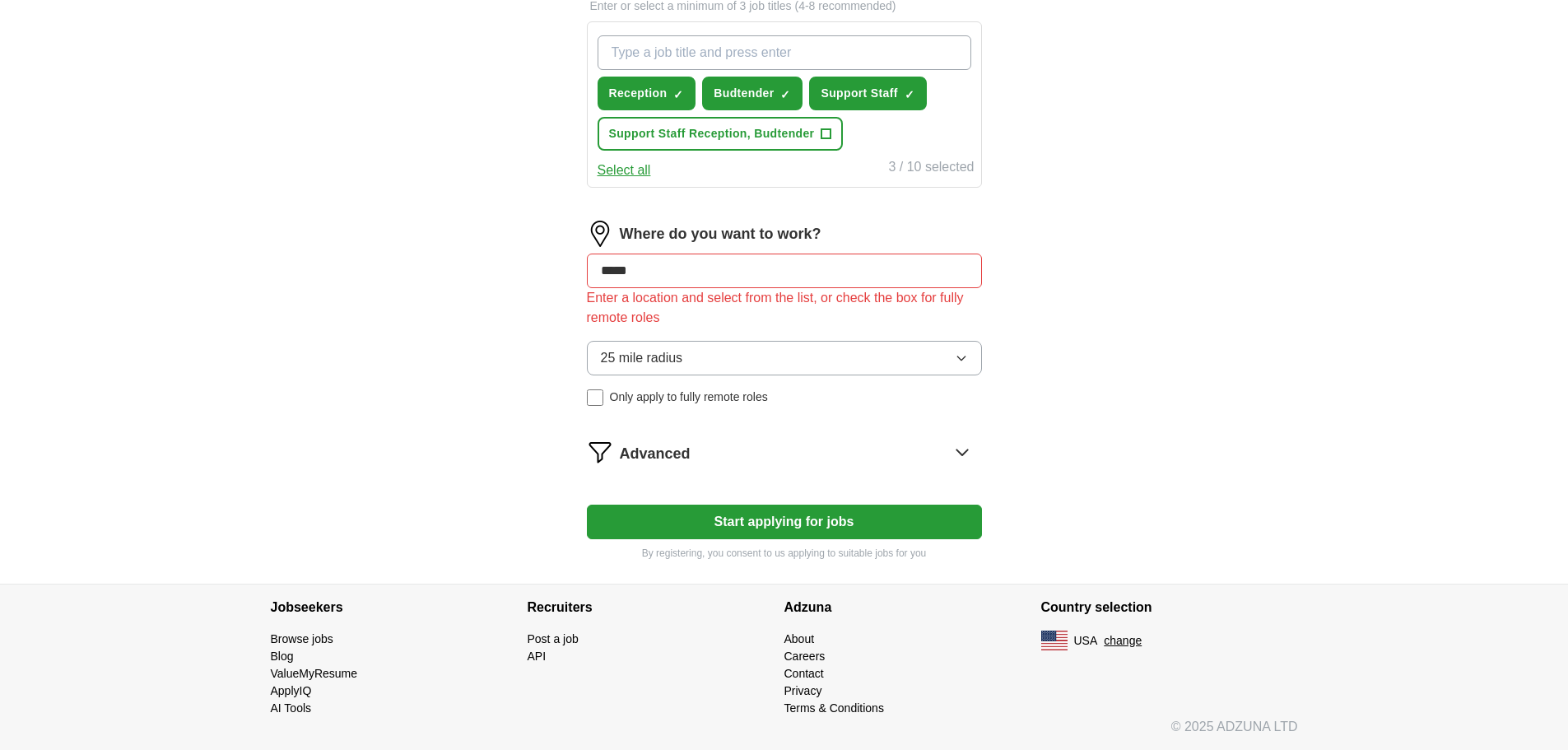
click at [690, 274] on input "*****" at bounding box center [784, 271] width 395 height 35
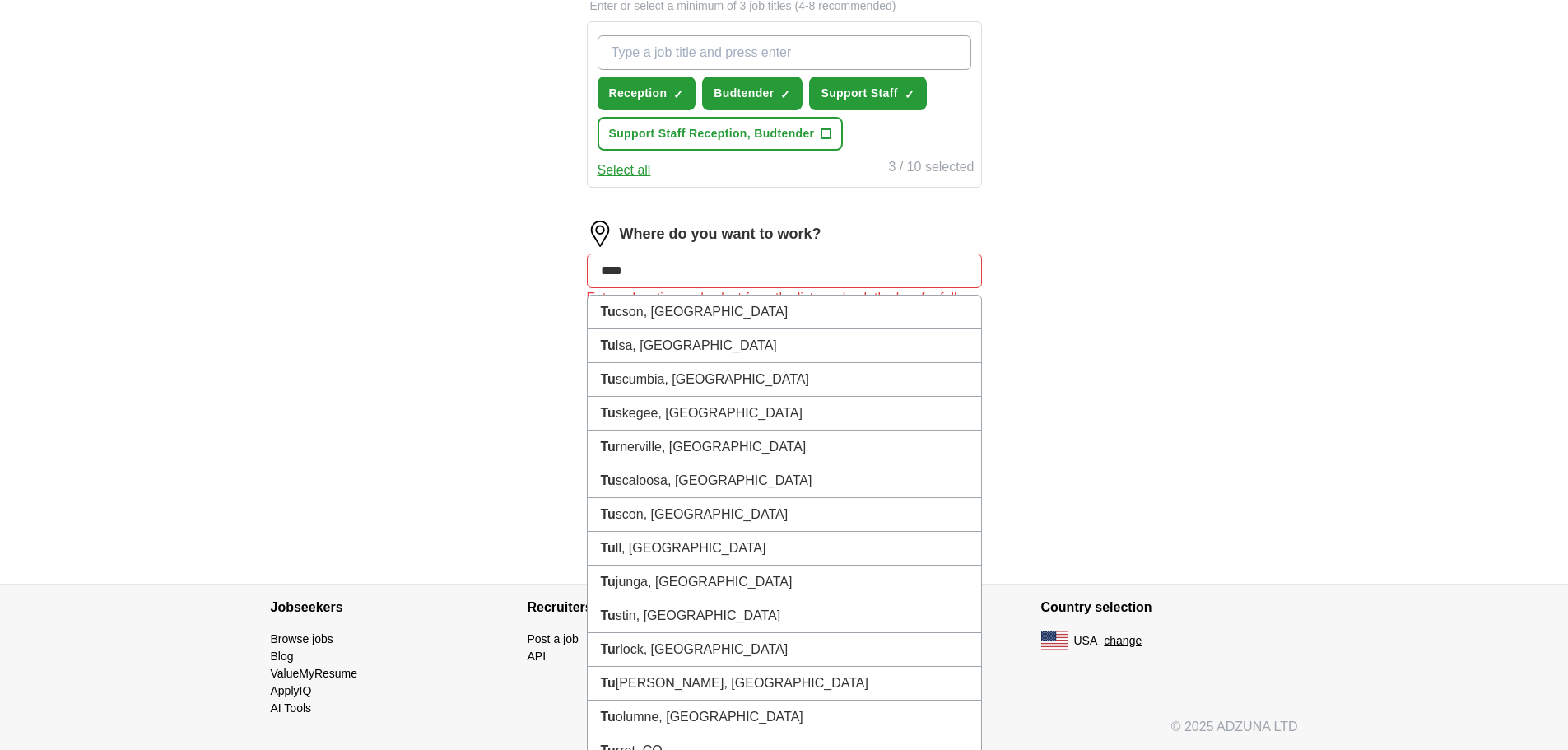
type input "*****"
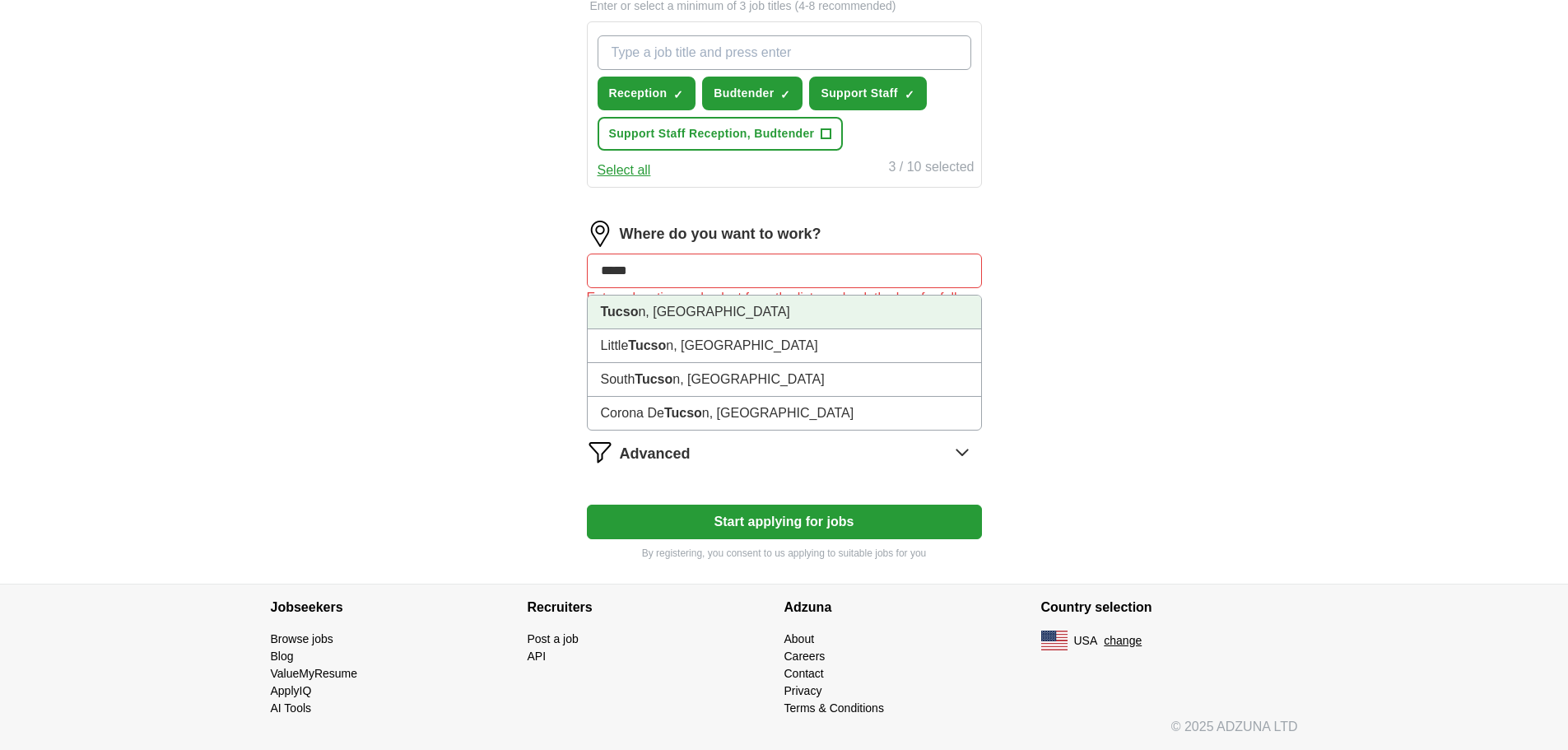
click at [636, 315] on strong "Tucso" at bounding box center [620, 311] width 38 height 14
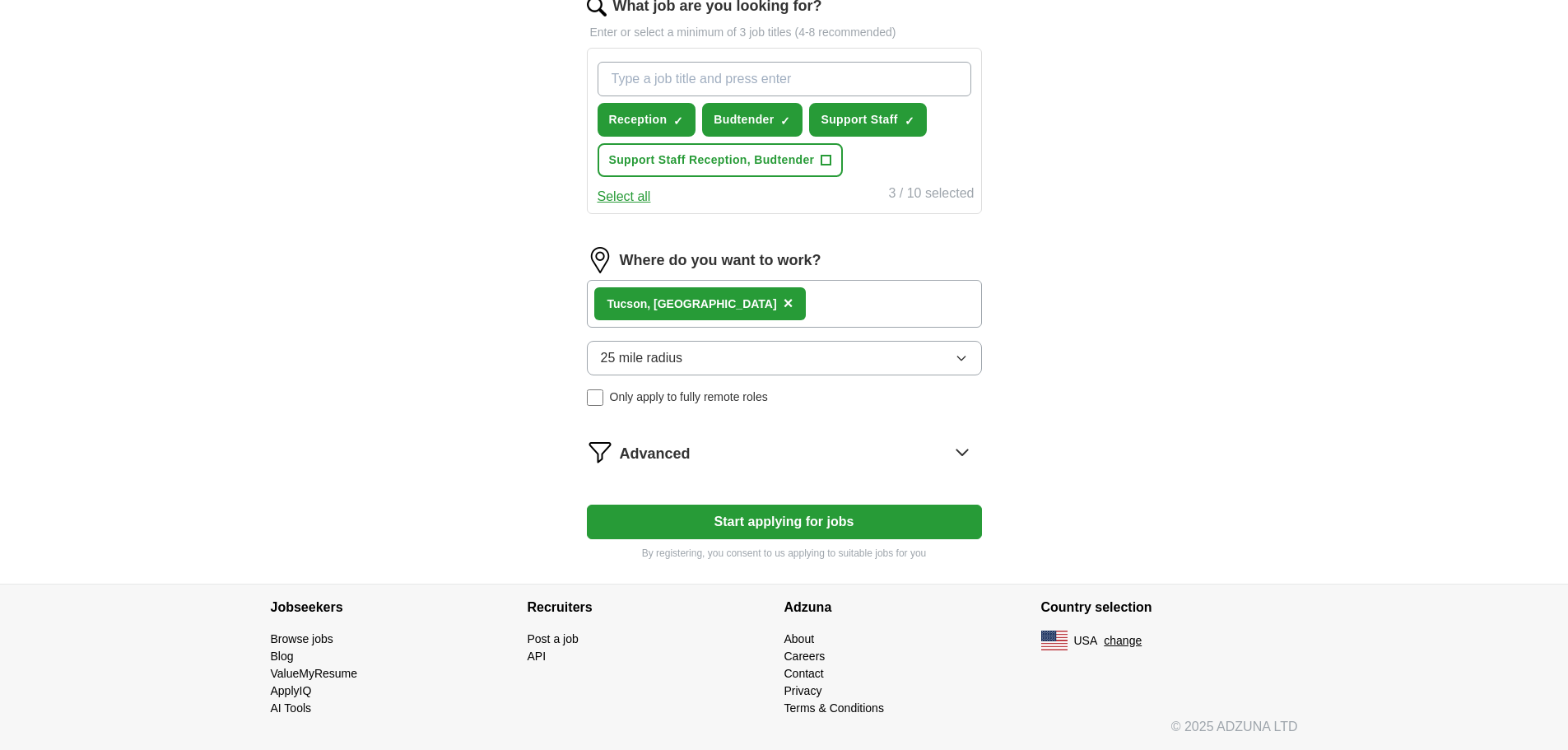
click at [707, 367] on button "25 mile radius" at bounding box center [784, 358] width 395 height 35
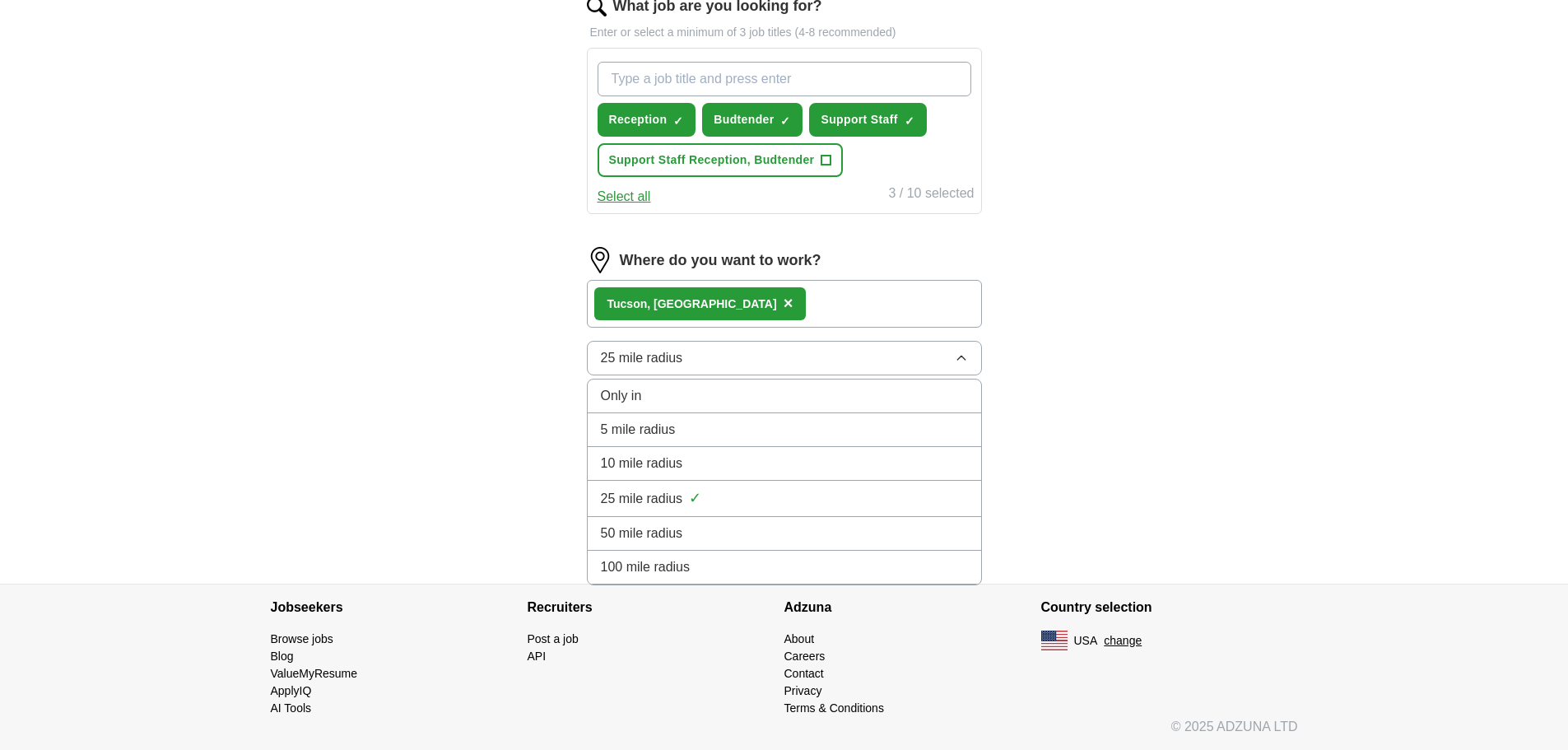
click at [707, 367] on button "25 mile radius" at bounding box center [784, 358] width 395 height 35
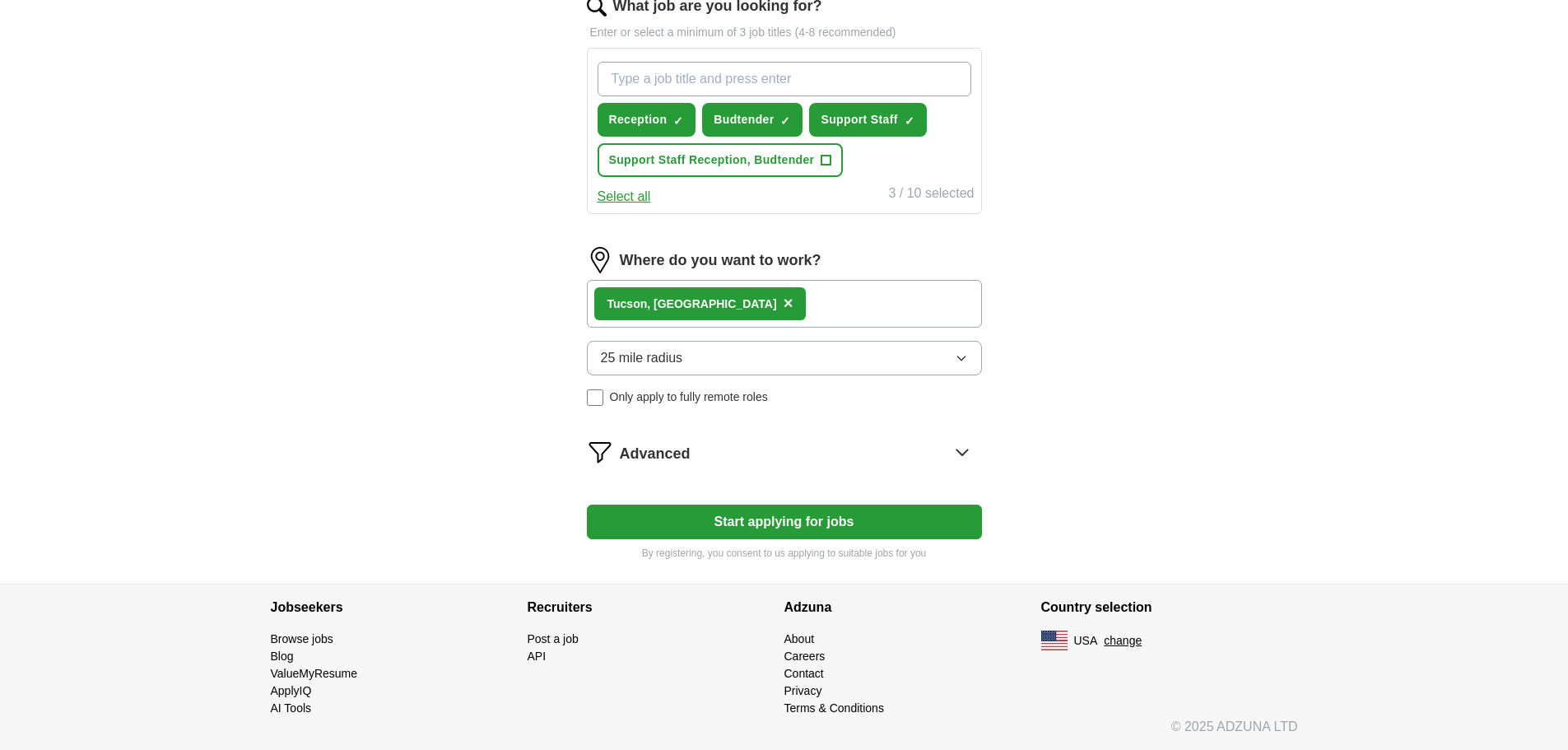
click at [810, 516] on button "Start applying for jobs" at bounding box center [784, 522] width 395 height 35
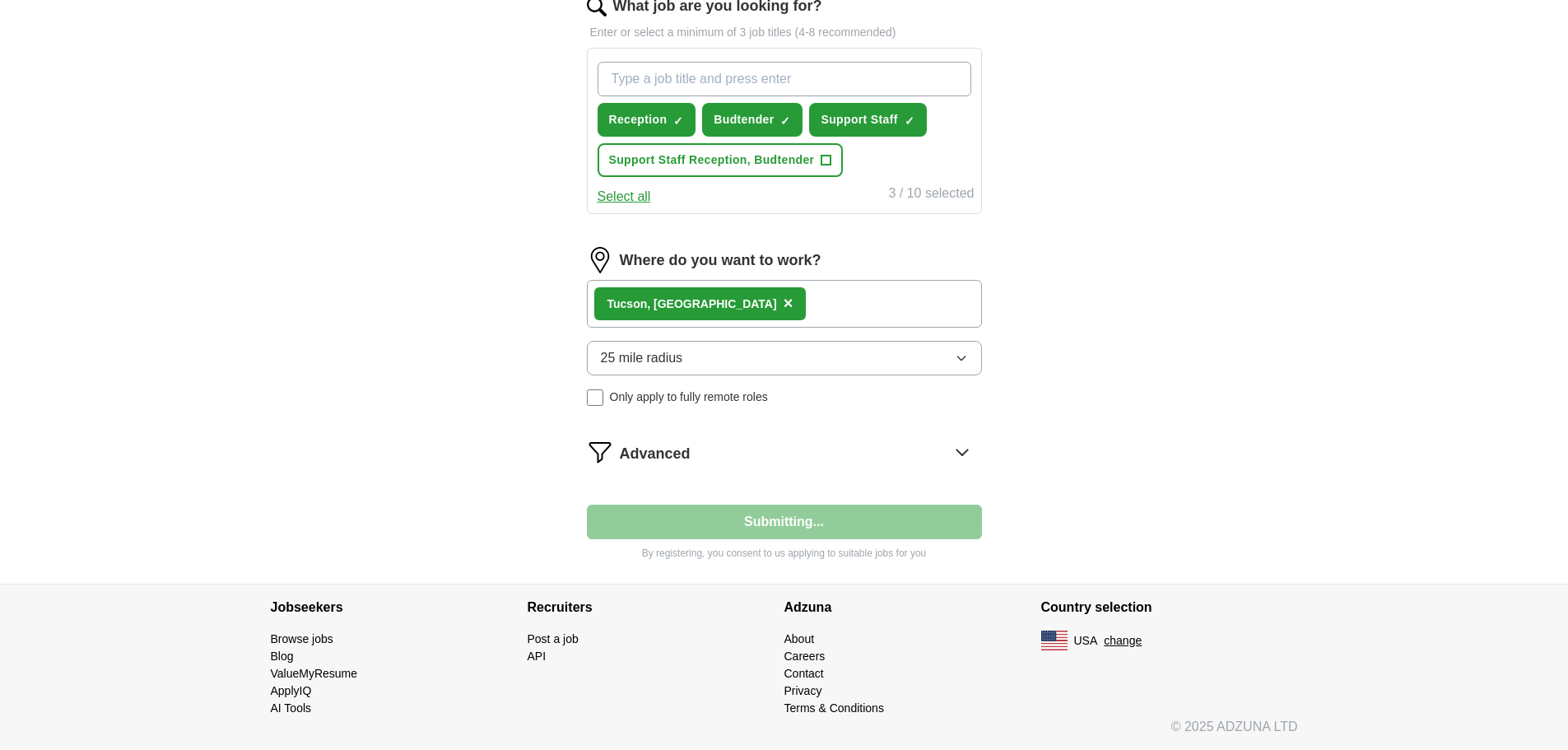
select select "**"
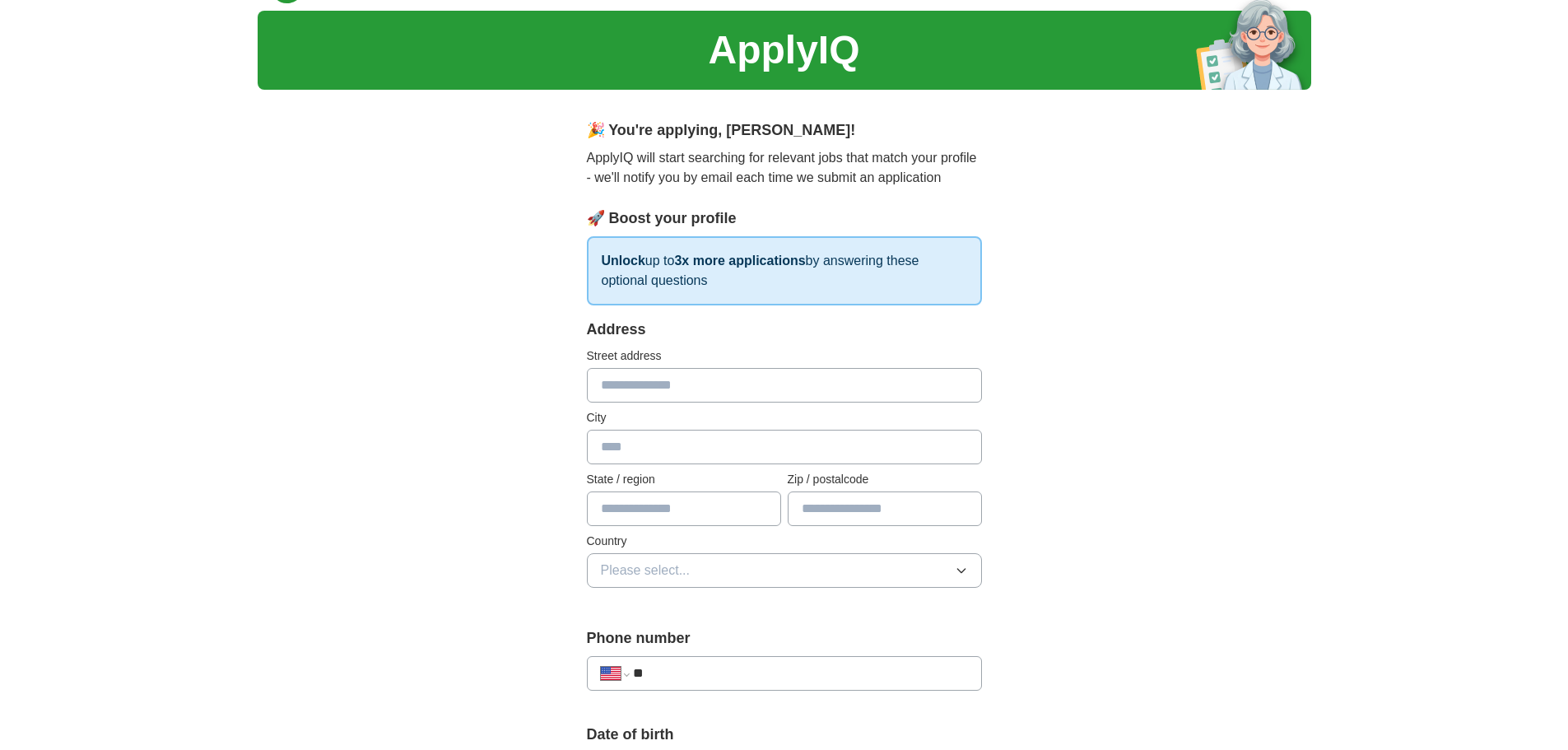
scroll to position [0, 0]
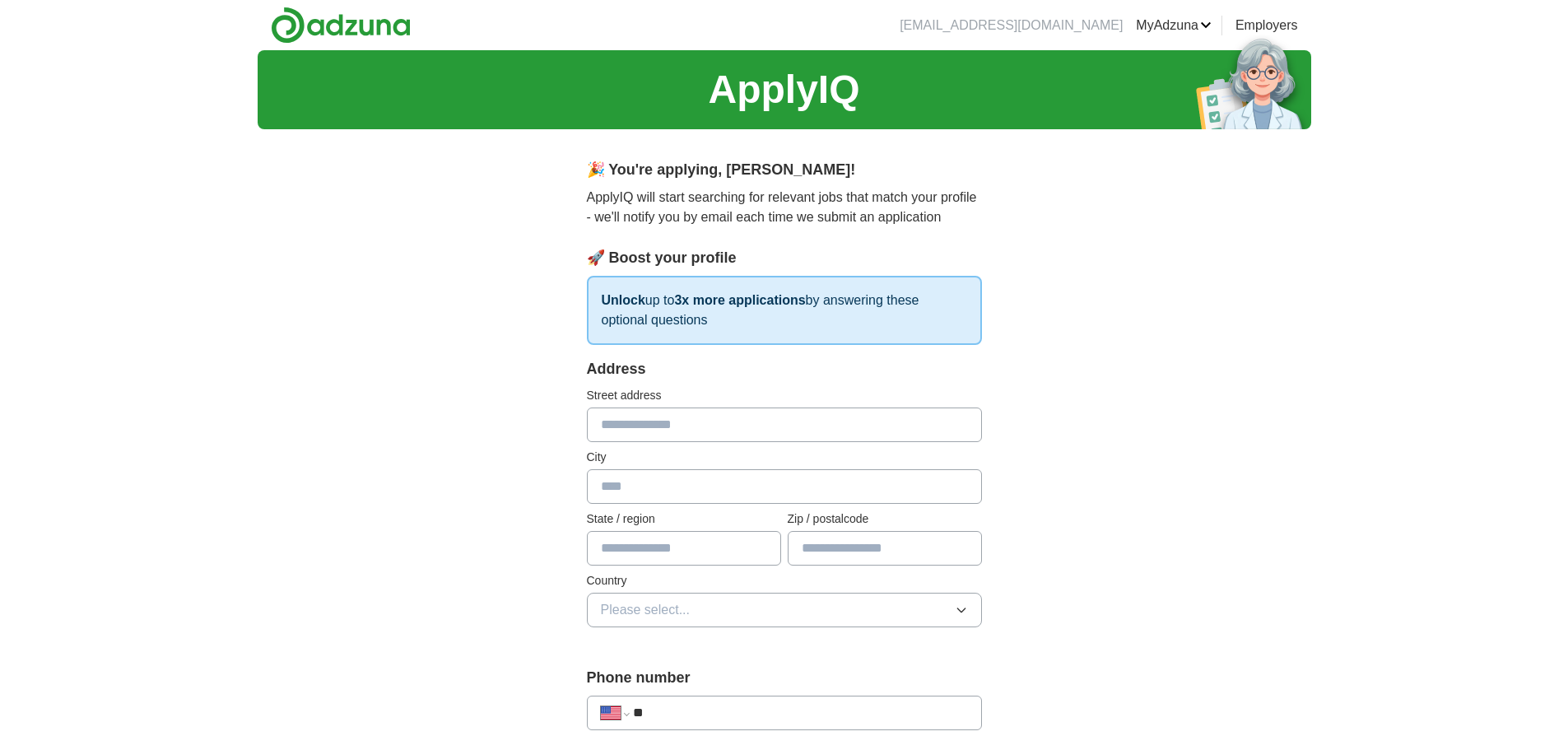
click at [631, 425] on input "text" at bounding box center [784, 425] width 395 height 35
type input "**********"
type input "******"
type input "**"
type input "**********"
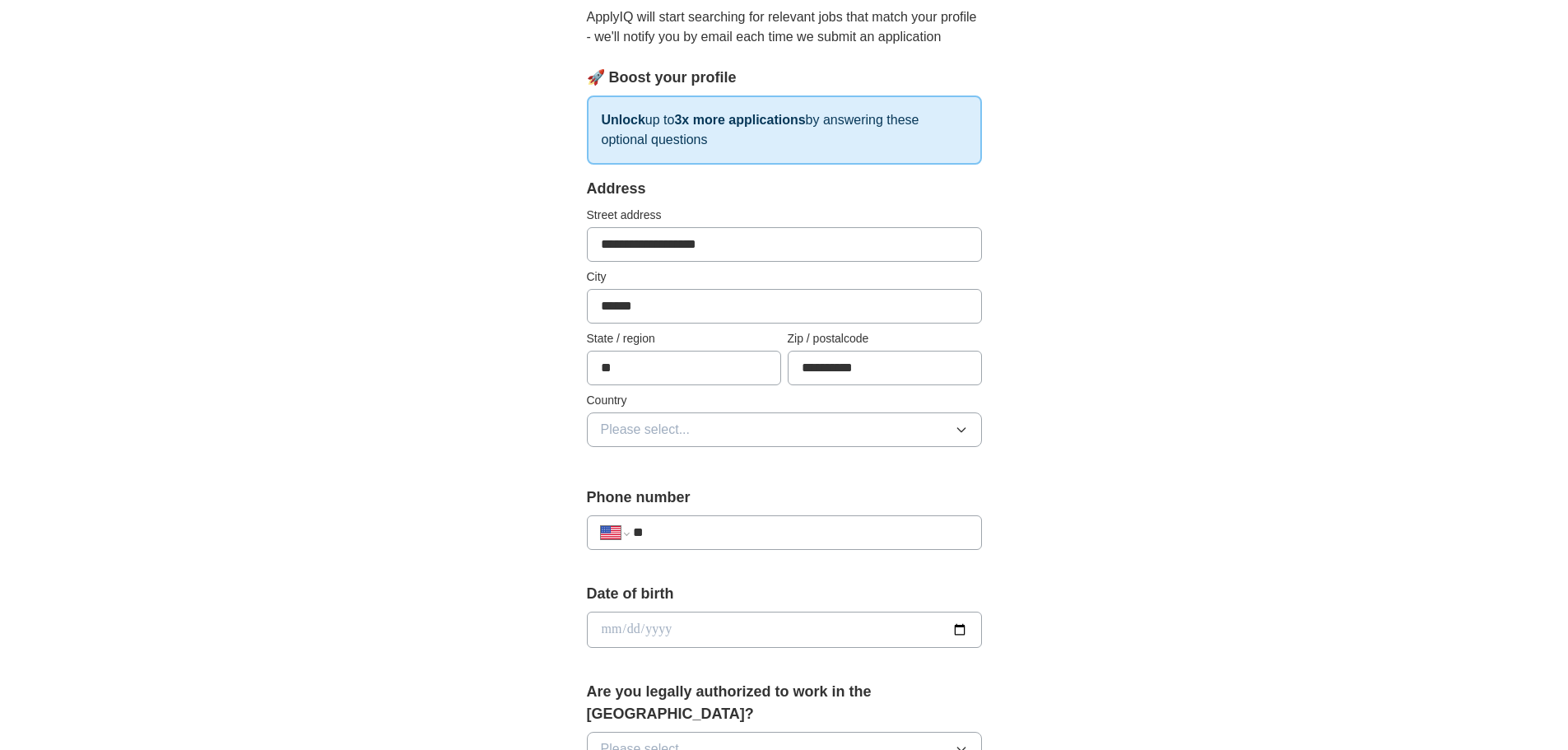
scroll to position [247, 0]
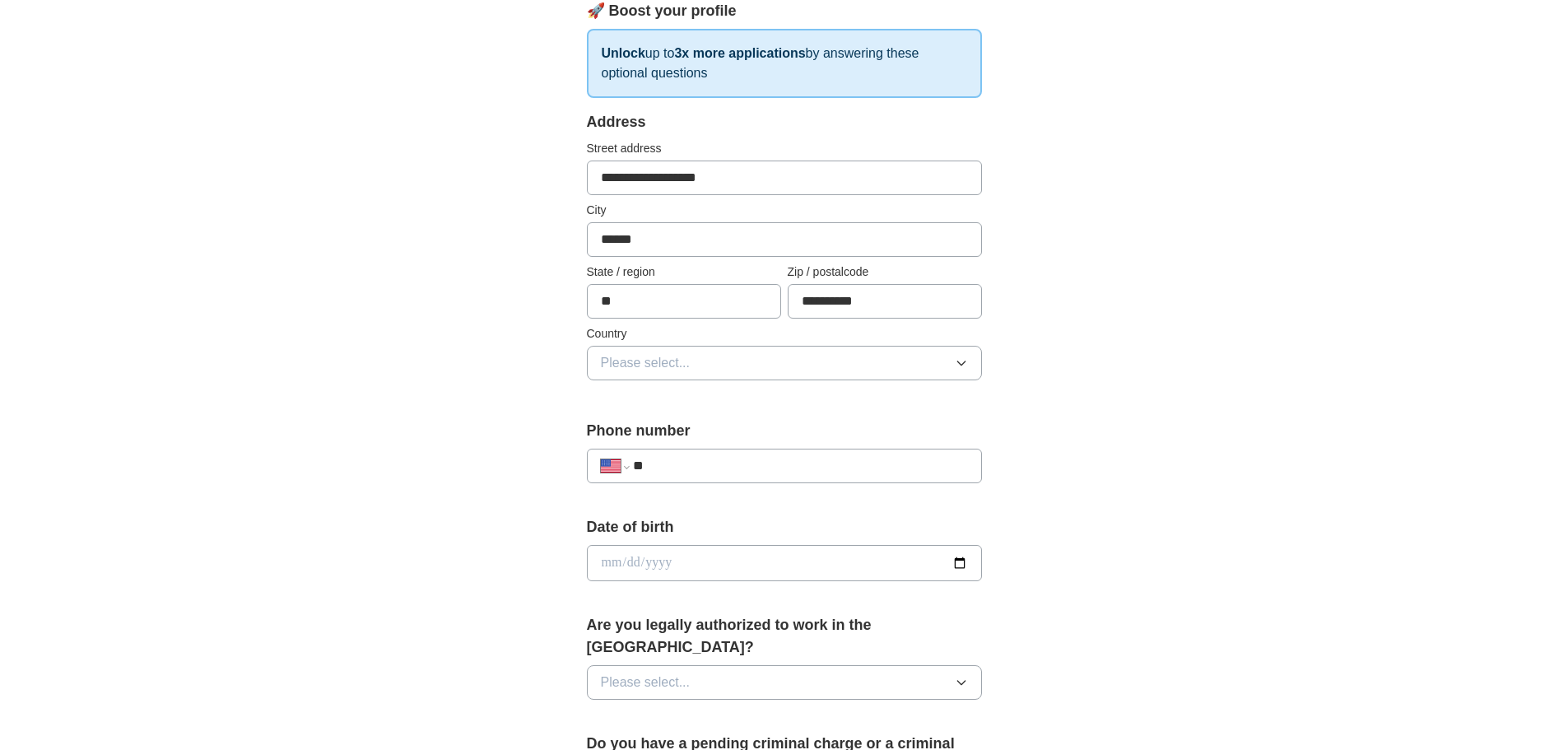
click at [699, 360] on button "Please select..." at bounding box center [784, 363] width 395 height 35
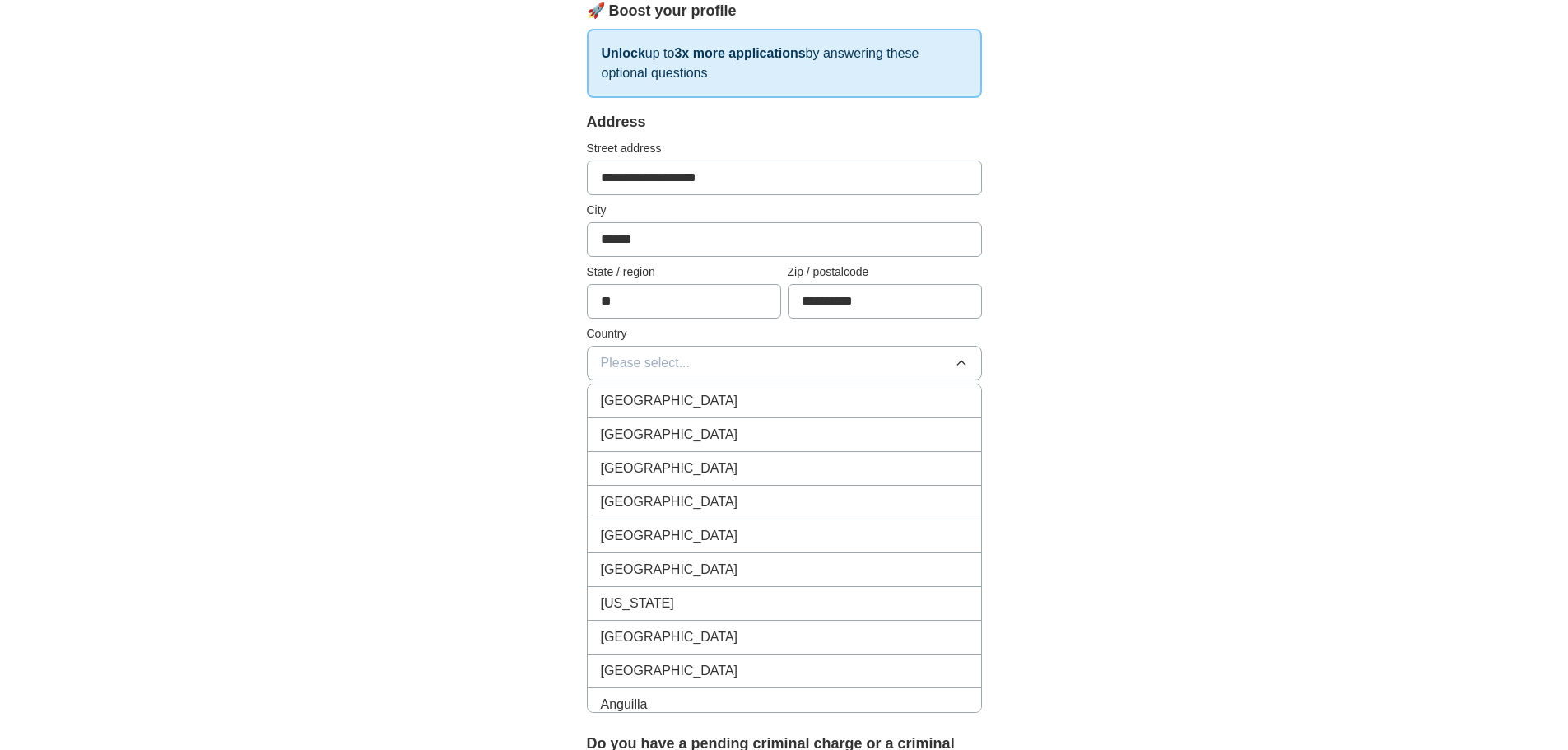
click at [650, 431] on span "[GEOGRAPHIC_DATA]" at bounding box center [669, 435] width 137 height 20
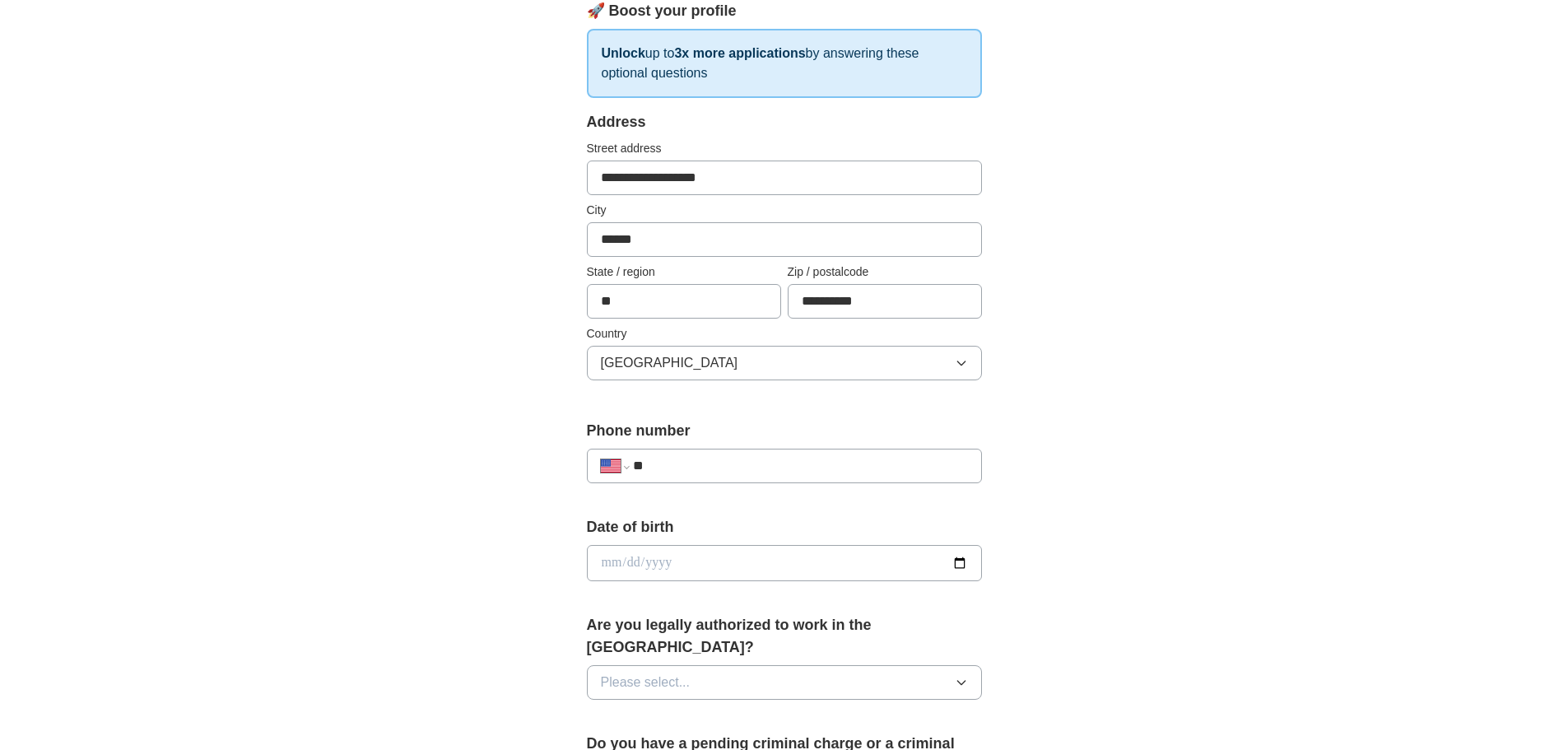
click at [701, 468] on input "**" at bounding box center [799, 465] width 334 height 20
type input "**********"
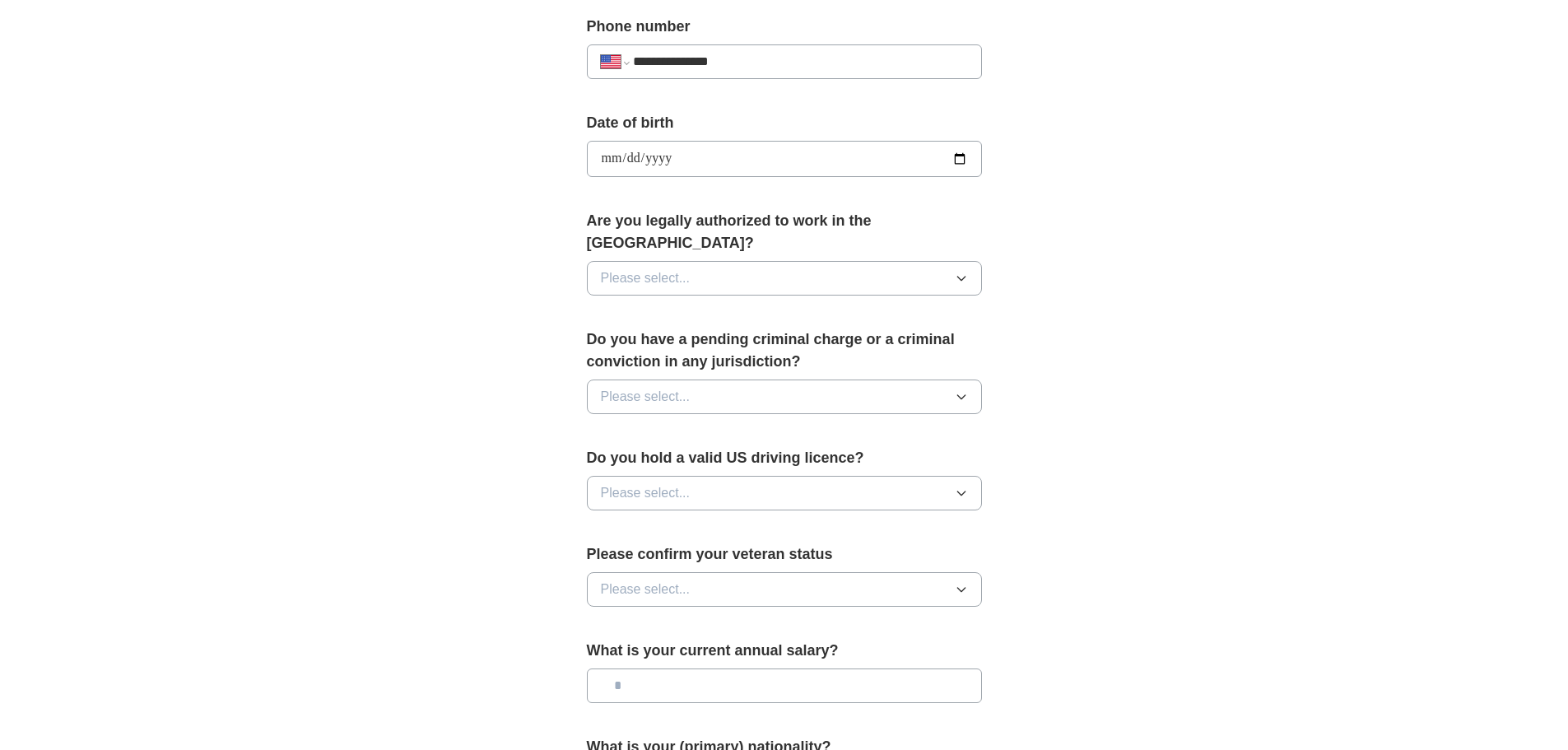
click at [680, 268] on span "Please select..." at bounding box center [646, 278] width 90 height 20
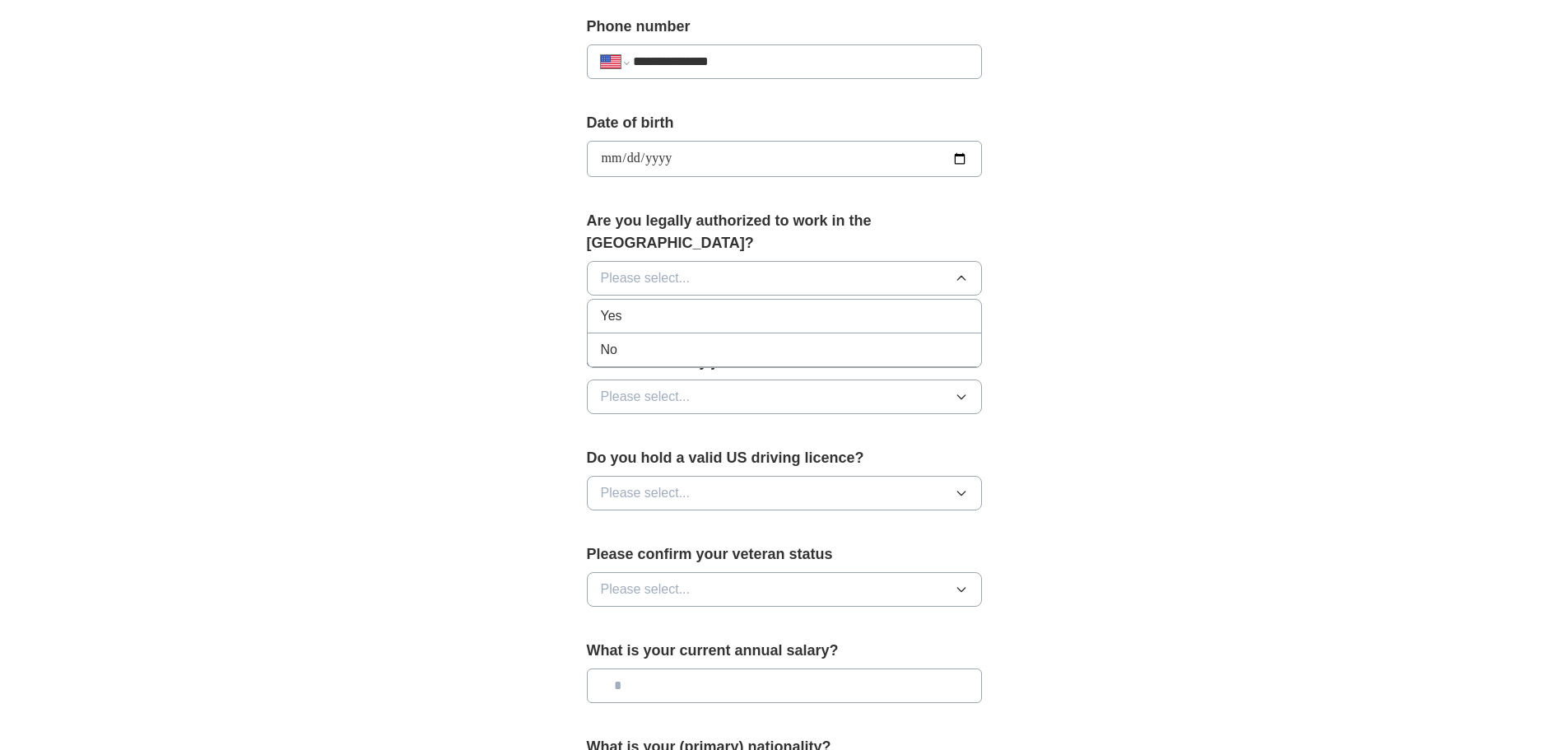
click at [670, 306] on div "Yes" at bounding box center [785, 316] width 367 height 20
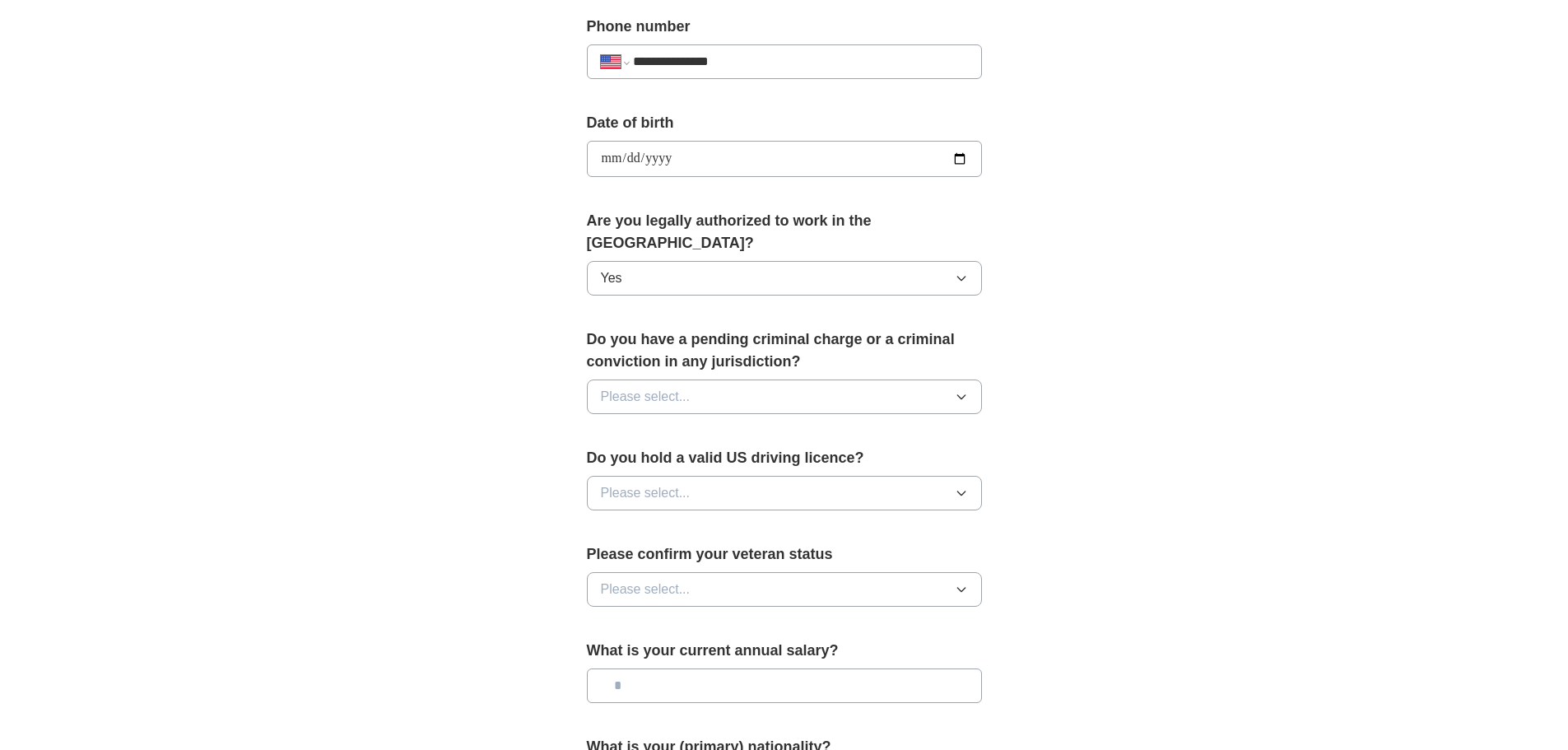
click at [714, 379] on button "Please select..." at bounding box center [784, 396] width 395 height 35
click at [689, 452] on li "No" at bounding box center [784, 468] width 394 height 34
click at [742, 475] on button "Please select..." at bounding box center [784, 493] width 395 height 35
click at [692, 521] on div "Yes" at bounding box center [785, 531] width 367 height 20
click at [771, 572] on button "Please select..." at bounding box center [784, 589] width 395 height 35
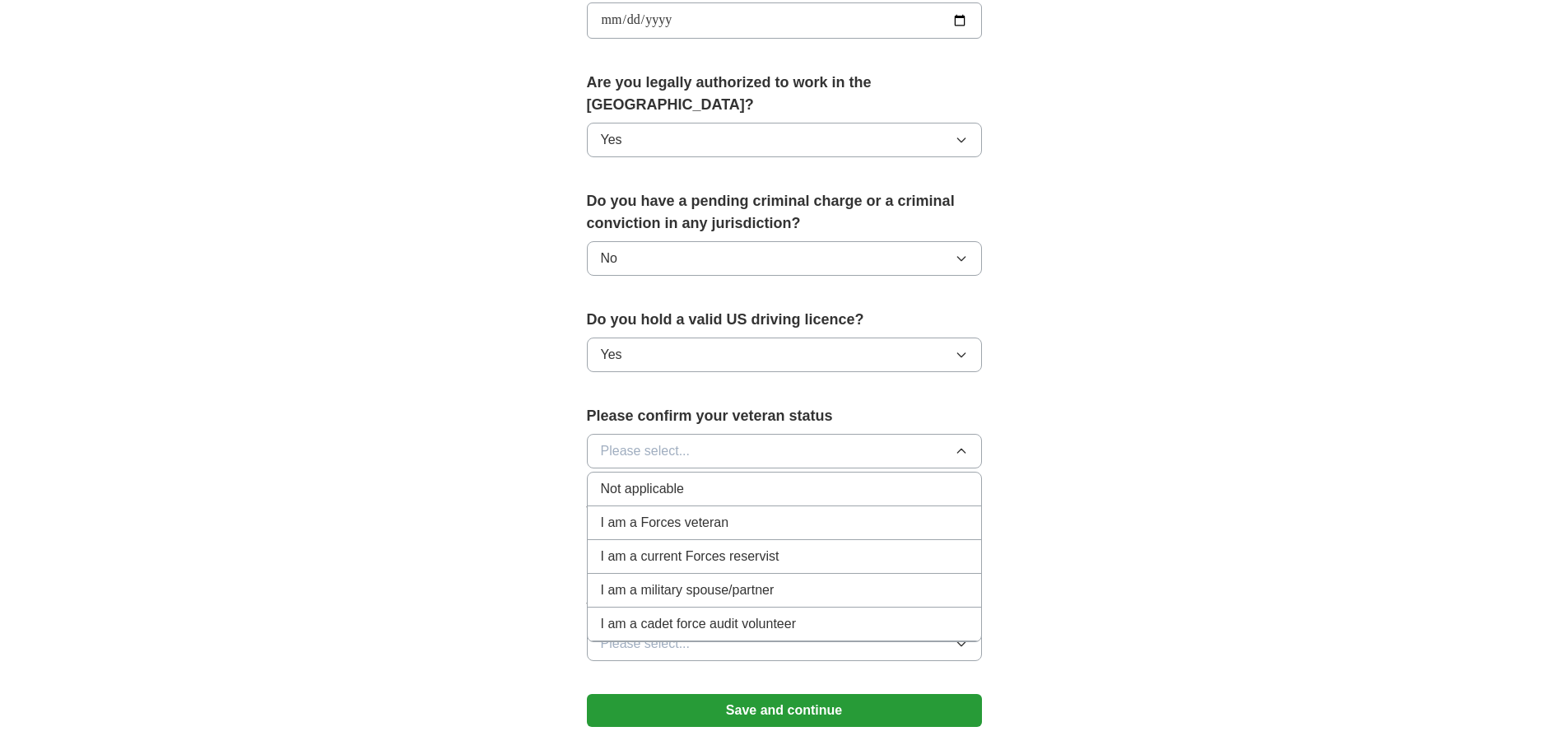
scroll to position [815, 0]
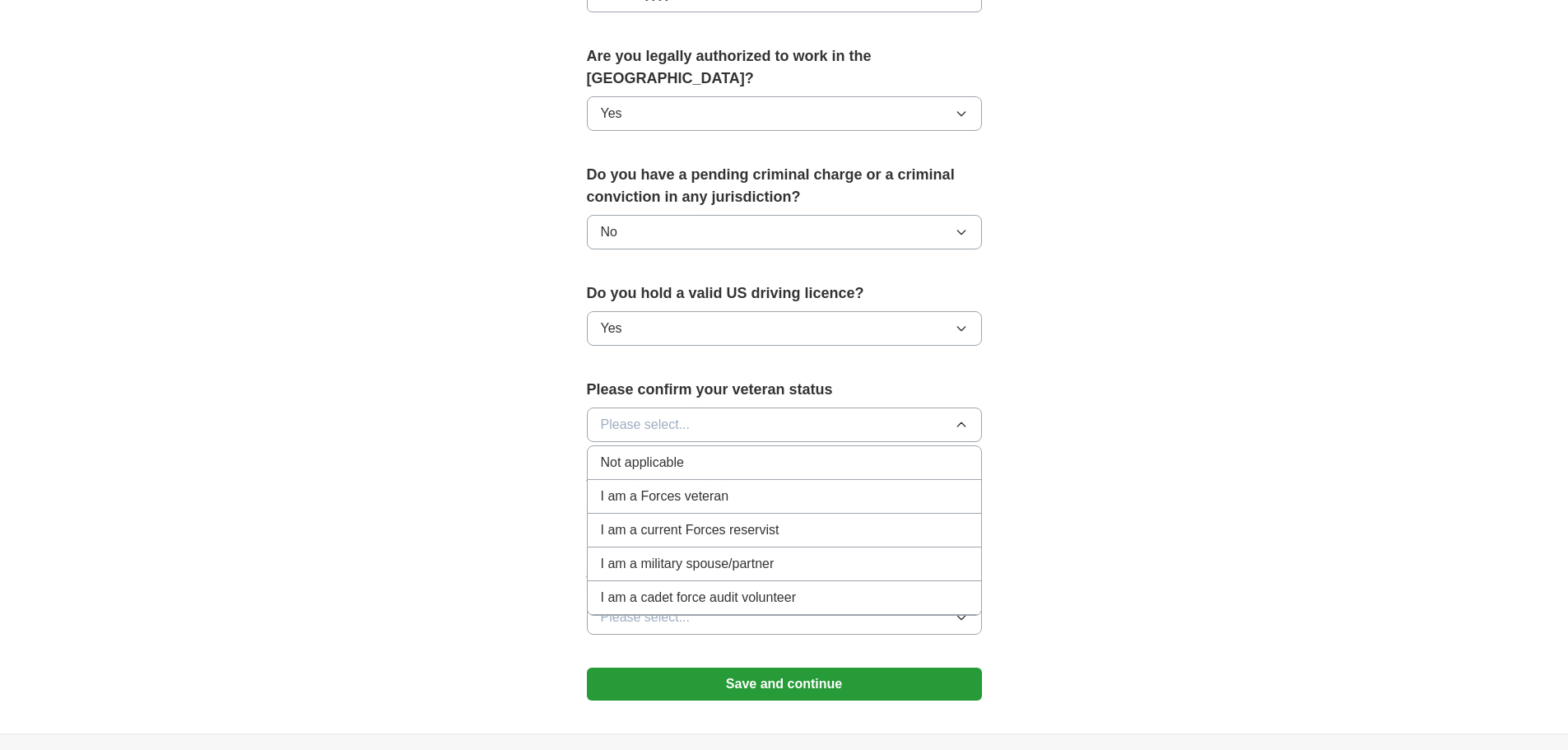
click at [668, 453] on span "Not applicable" at bounding box center [642, 463] width 83 height 20
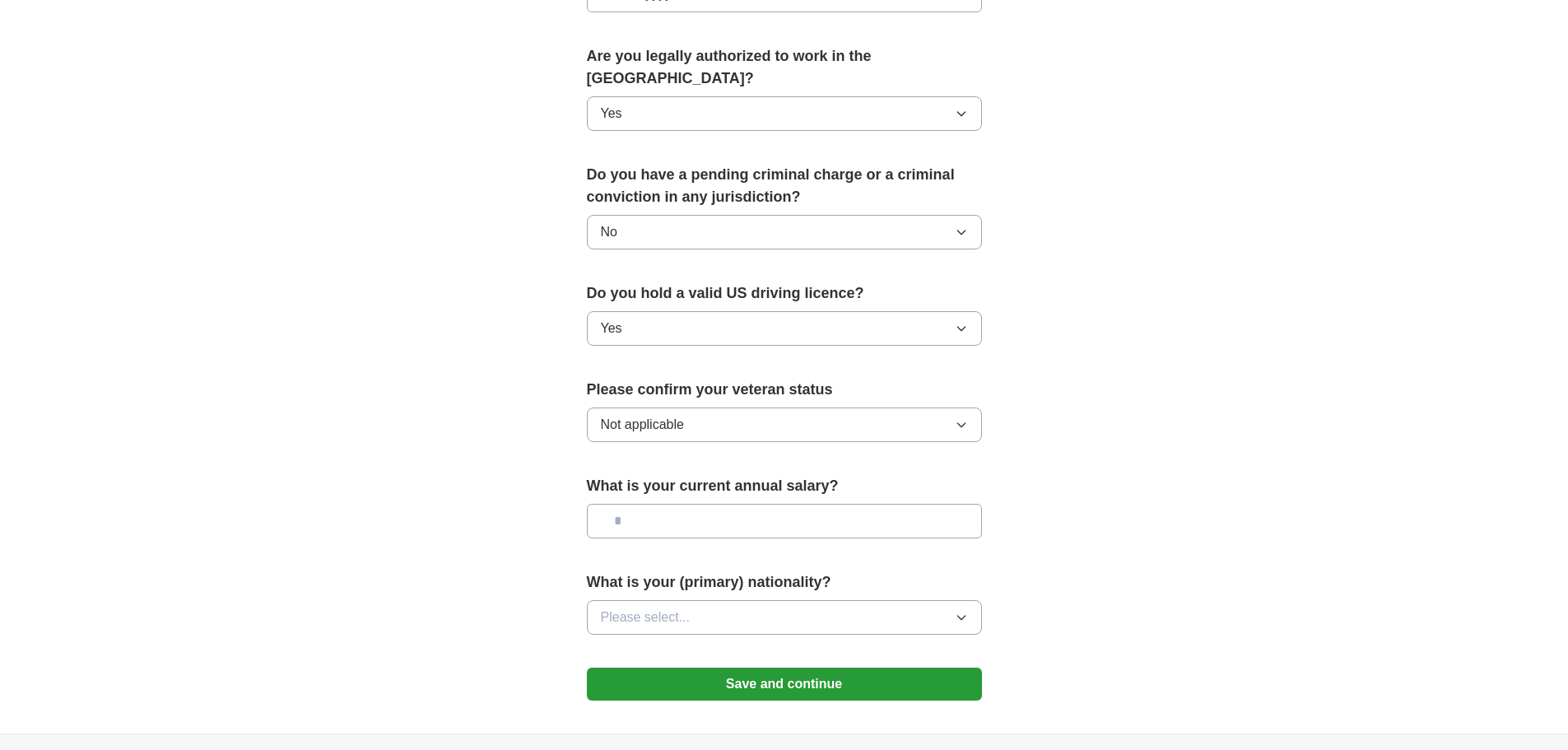
click at [671, 504] on input "text" at bounding box center [784, 521] width 395 height 35
type input "**"
click at [814, 600] on button "Please select..." at bounding box center [784, 617] width 395 height 35
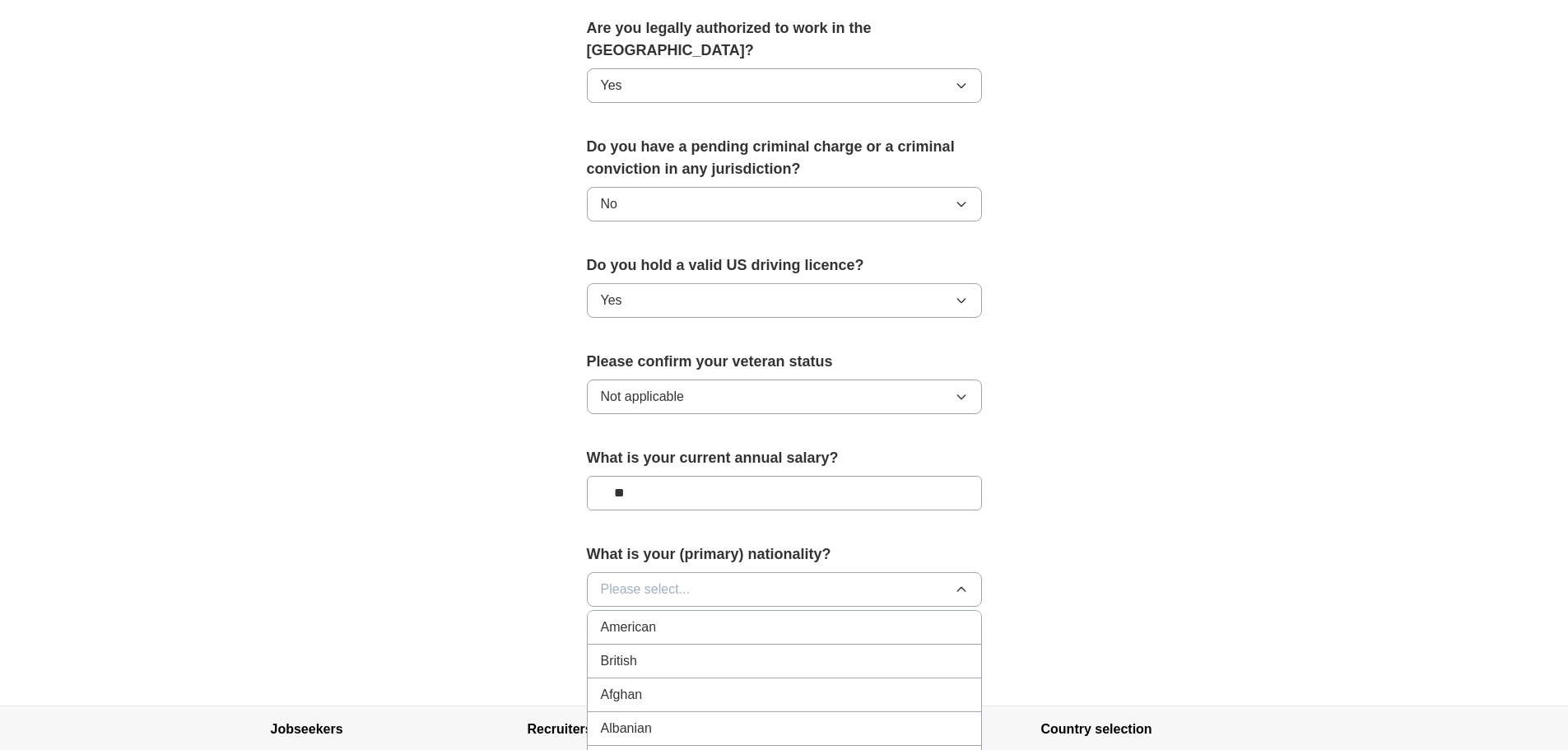
scroll to position [845, 0]
click at [643, 615] on span "American" at bounding box center [629, 625] width 56 height 20
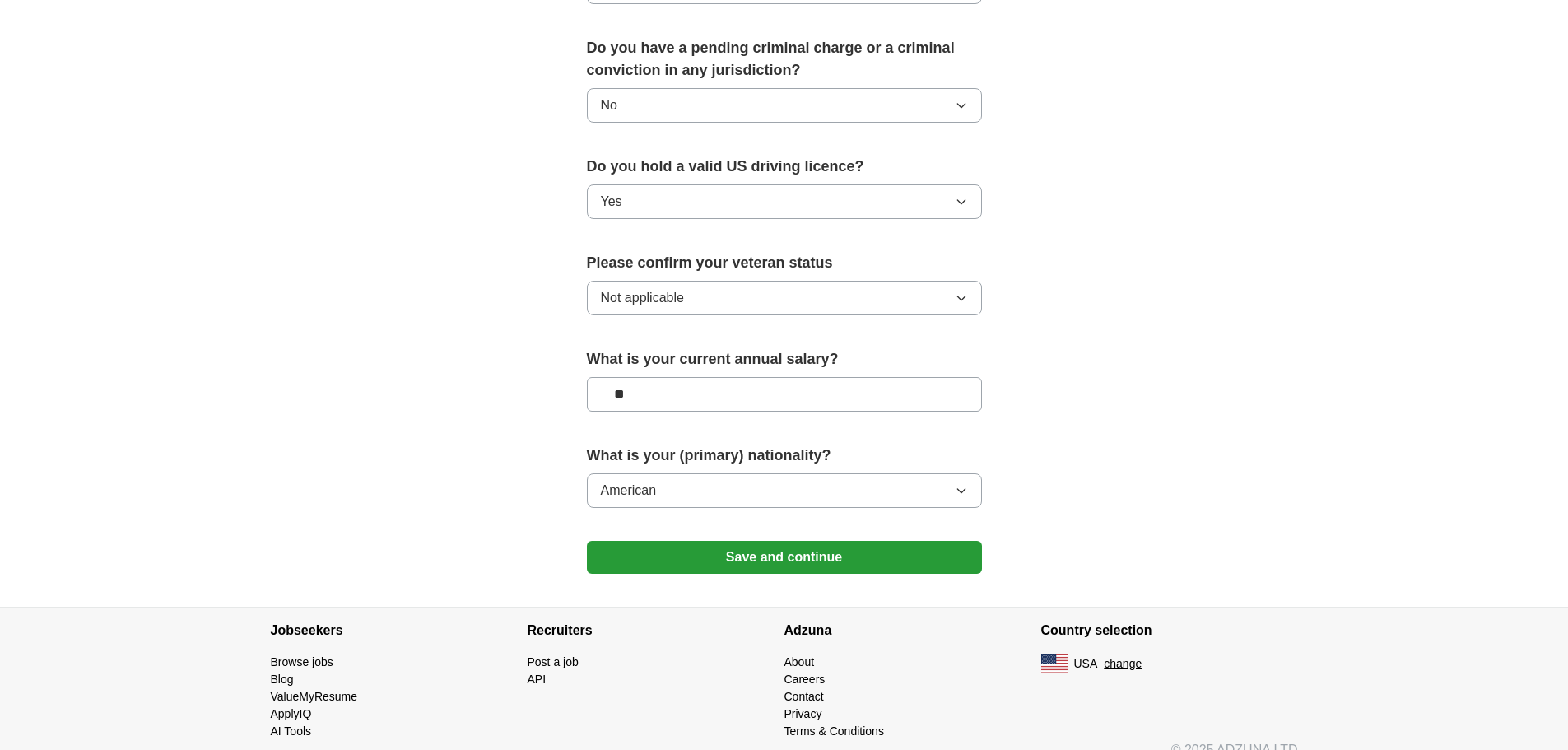
scroll to position [943, 0]
click at [759, 540] on button "Save and continue" at bounding box center [784, 556] width 395 height 33
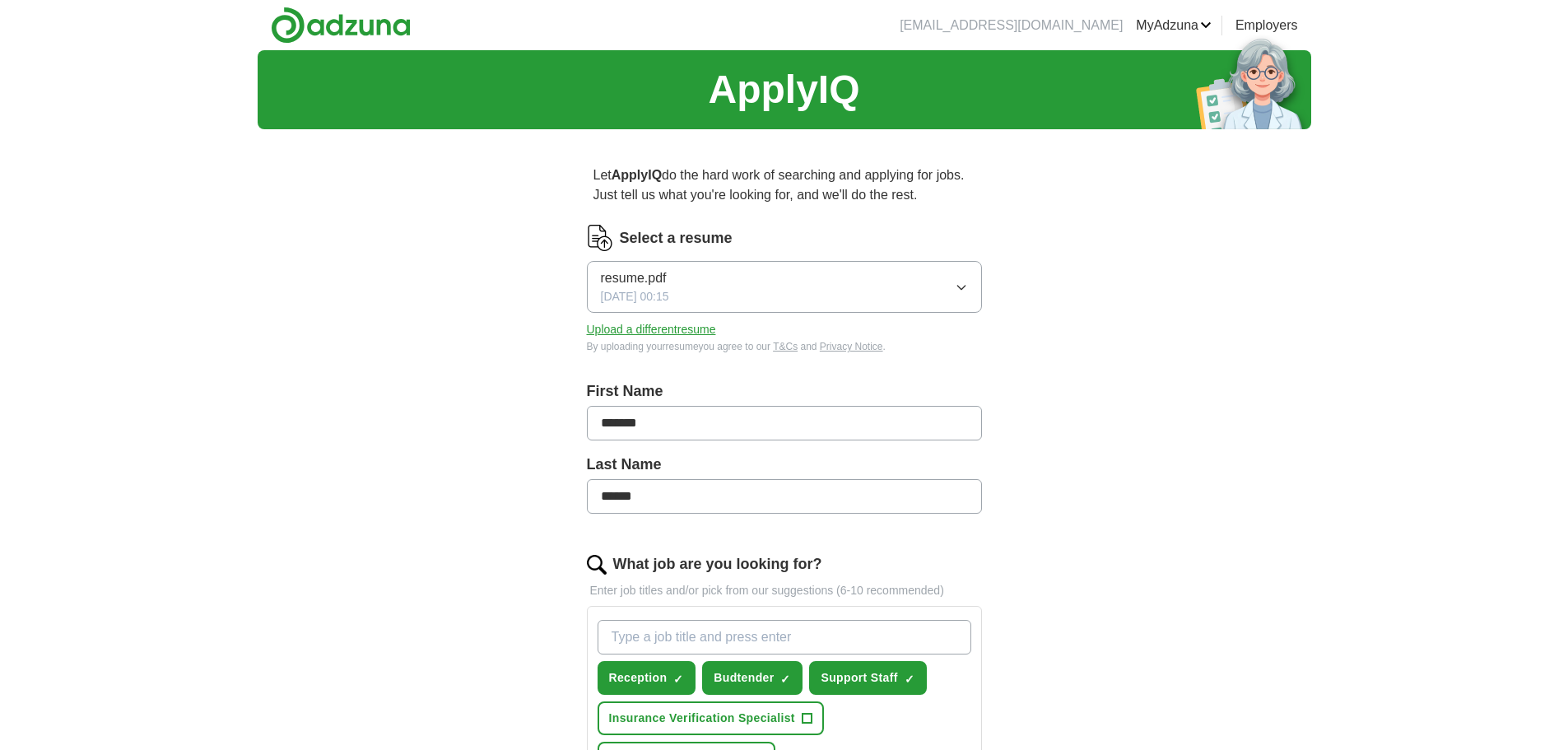
click at [0, 0] on link "Logout" at bounding box center [0, 0] width 0 height 0
